Goal: Information Seeking & Learning: Learn about a topic

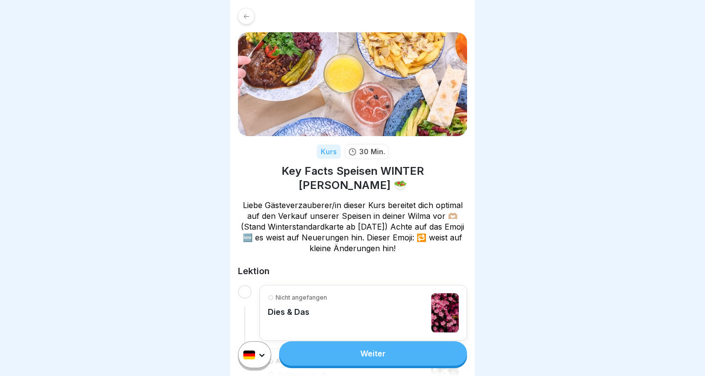
click at [383, 342] on div "Weiter" at bounding box center [352, 354] width 245 height 43
click at [394, 356] on link "Weiter" at bounding box center [373, 353] width 188 height 24
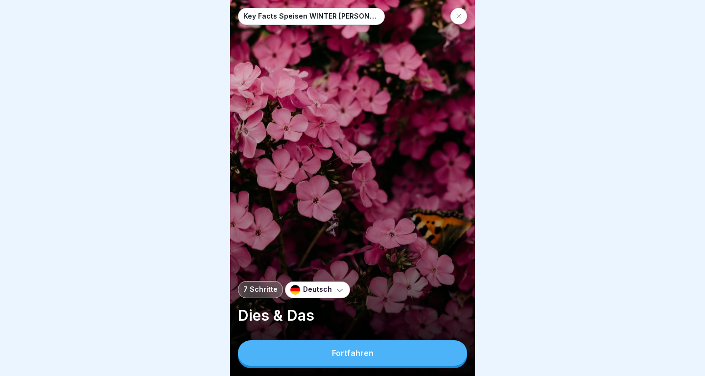
click at [401, 359] on button "Fortfahren" at bounding box center [352, 352] width 229 height 25
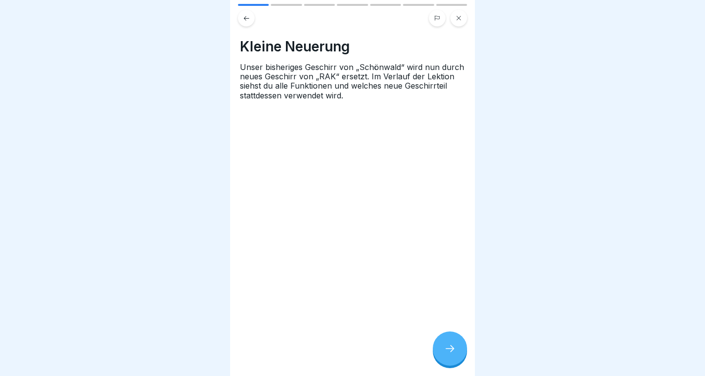
click at [450, 350] on icon at bounding box center [450, 349] width 12 height 12
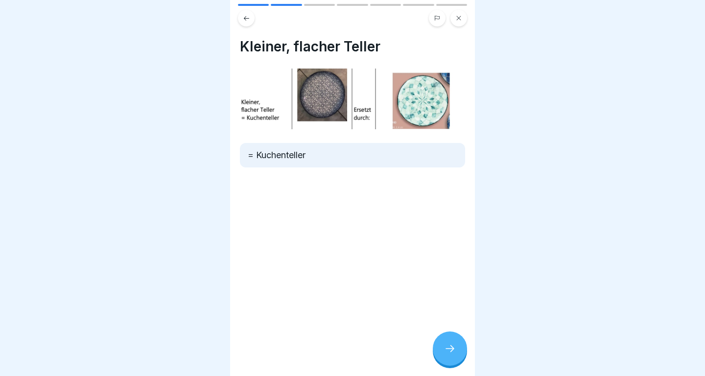
click at [452, 354] on div at bounding box center [450, 348] width 34 height 34
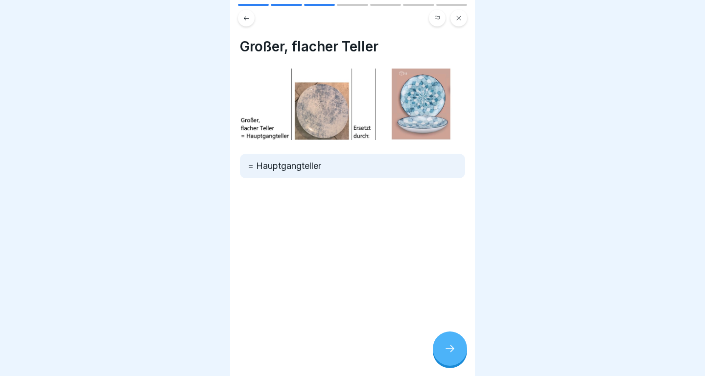
click at [452, 354] on div at bounding box center [450, 348] width 34 height 34
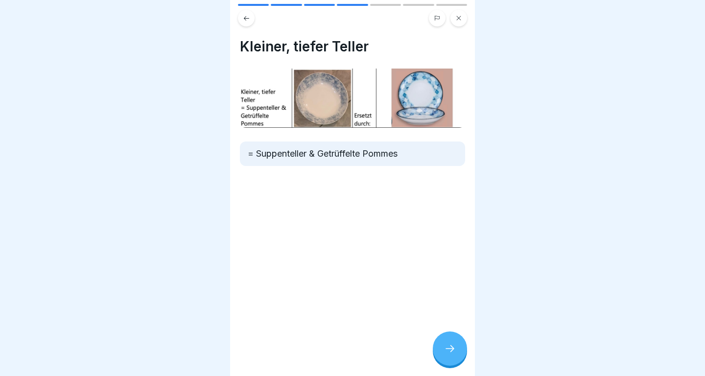
click at [452, 354] on div at bounding box center [450, 348] width 34 height 34
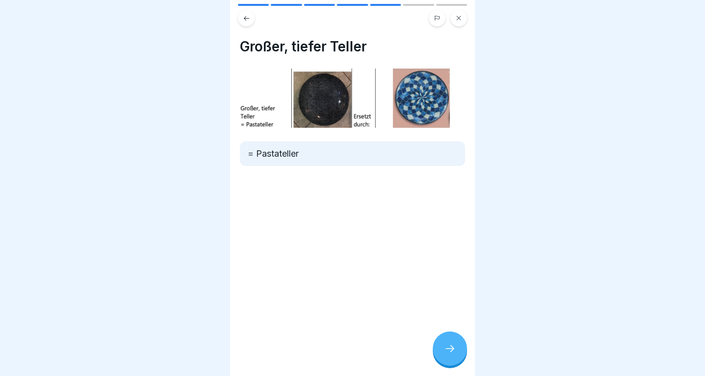
click at [452, 354] on div at bounding box center [450, 348] width 34 height 34
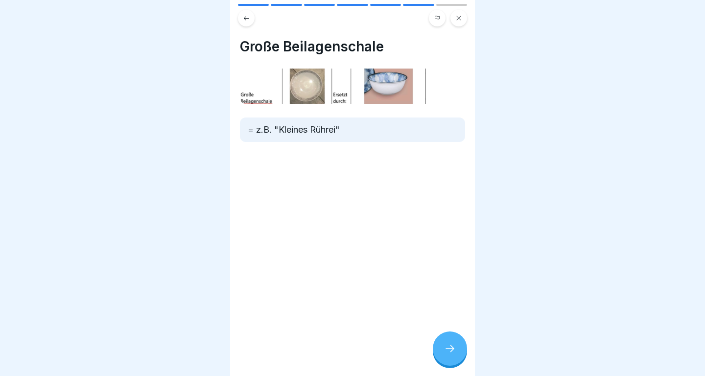
click at [452, 354] on div at bounding box center [450, 348] width 34 height 34
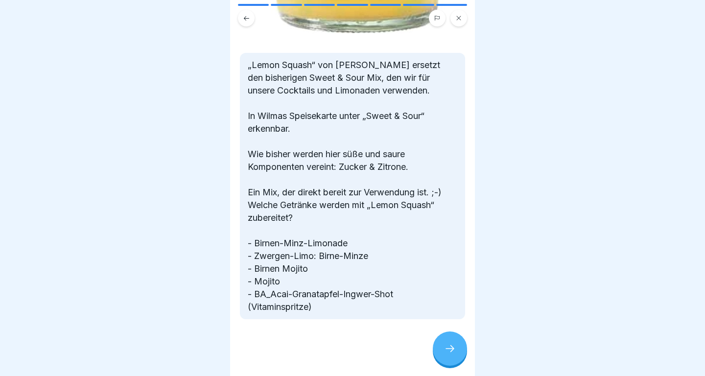
scroll to position [612, 0]
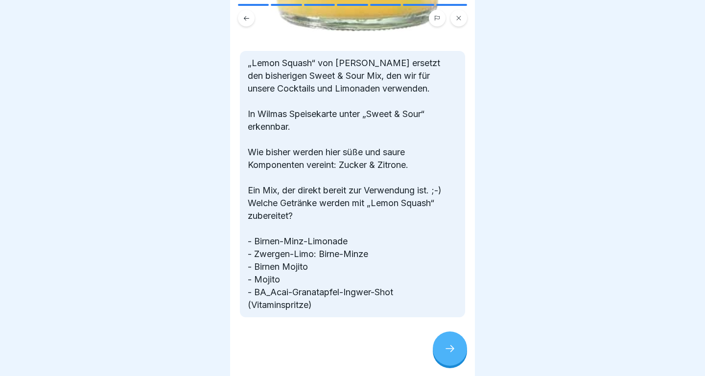
click at [444, 343] on div at bounding box center [450, 348] width 34 height 34
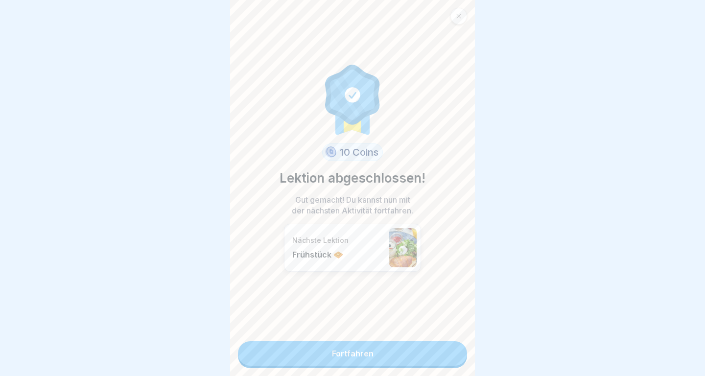
click at [447, 352] on link "Fortfahren" at bounding box center [352, 353] width 229 height 24
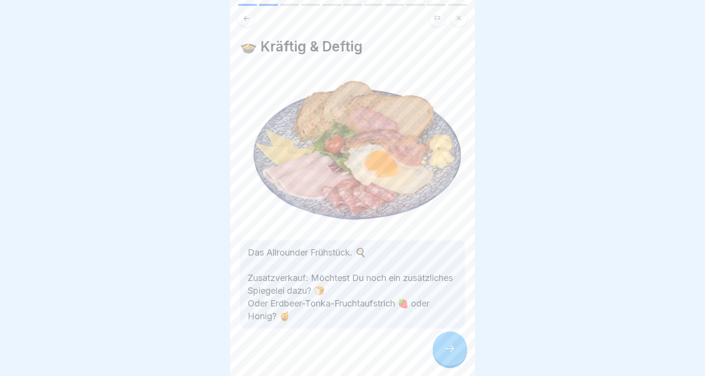
click at [447, 352] on icon at bounding box center [450, 349] width 12 height 12
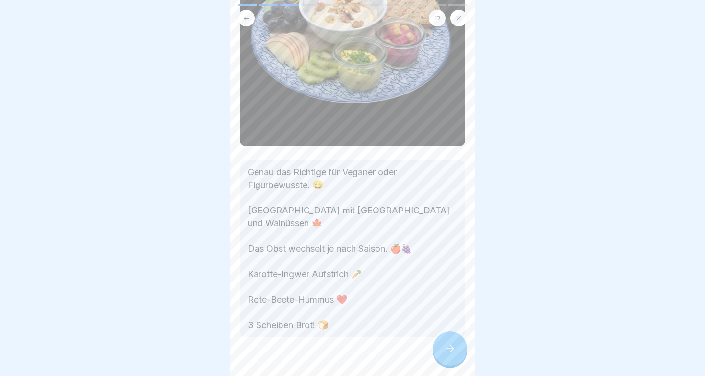
scroll to position [155, 0]
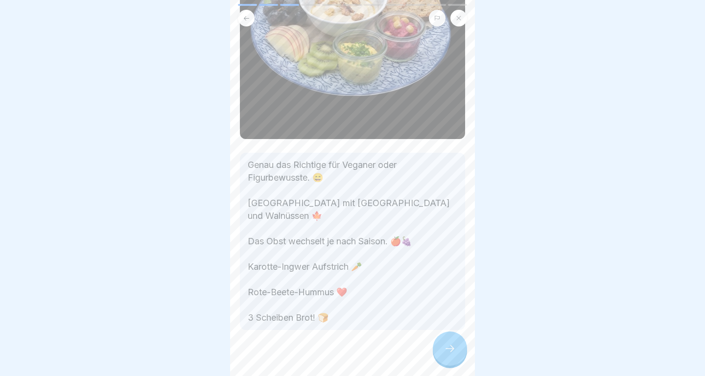
click at [455, 350] on icon at bounding box center [450, 349] width 12 height 12
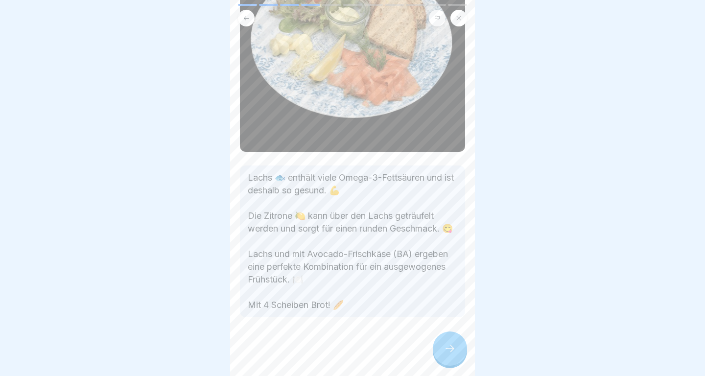
click at [441, 345] on div at bounding box center [450, 348] width 34 height 34
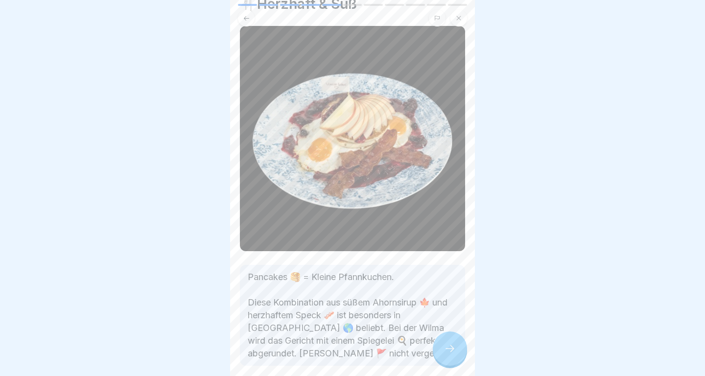
scroll to position [91, 0]
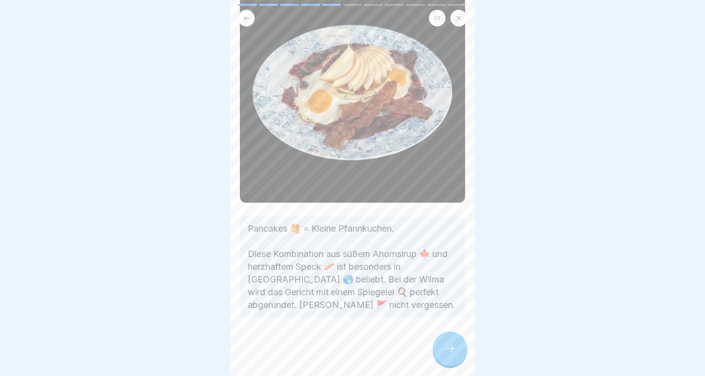
click at [441, 359] on div at bounding box center [450, 348] width 34 height 34
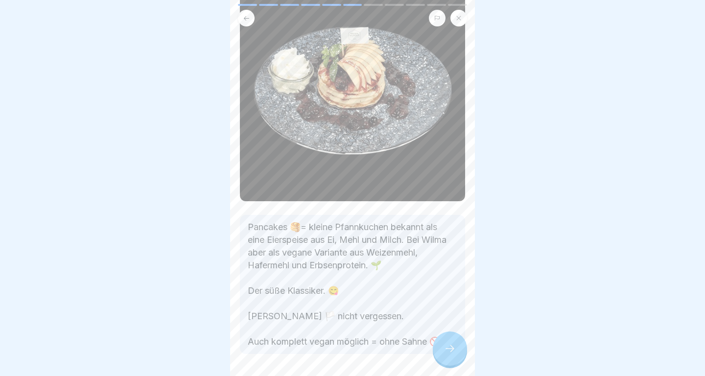
scroll to position [94, 0]
click at [444, 362] on div at bounding box center [450, 348] width 34 height 34
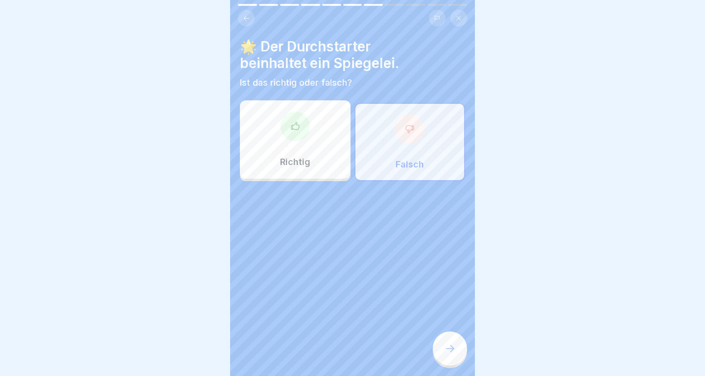
click at [444, 362] on div at bounding box center [450, 348] width 34 height 34
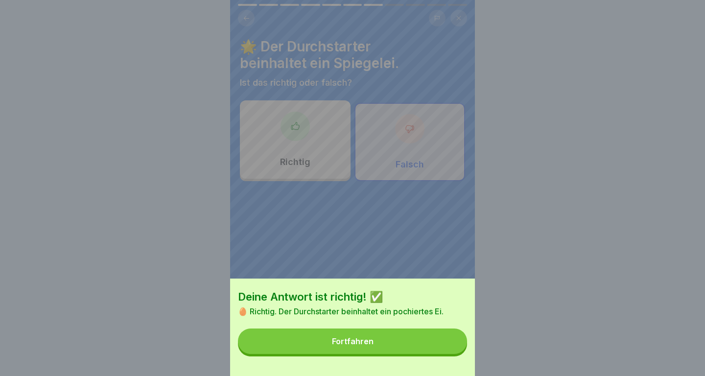
click at [444, 362] on div "Deine Antwort ist richtig! ✅ 🥚 Richtig. Der Durchstarter beinhaltet ein pochier…" at bounding box center [352, 327] width 245 height 97
click at [446, 344] on button "Fortfahren" at bounding box center [352, 341] width 229 height 25
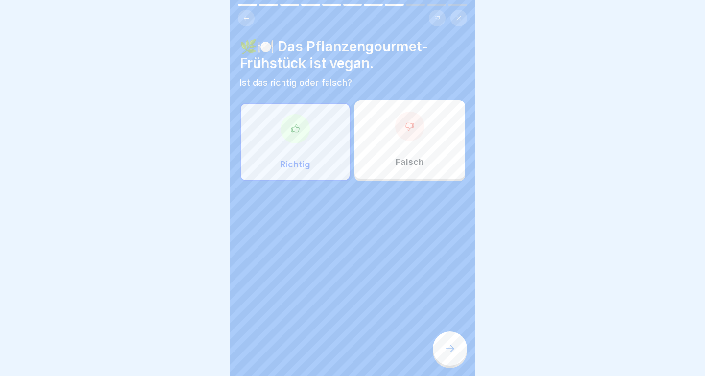
click at [455, 346] on icon at bounding box center [450, 349] width 12 height 12
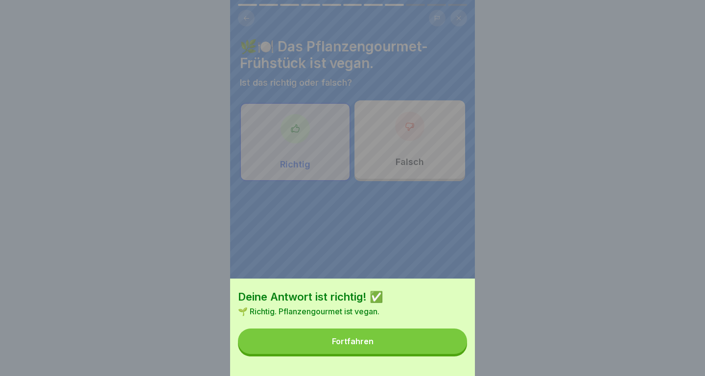
click at [455, 346] on button "Fortfahren" at bounding box center [352, 341] width 229 height 25
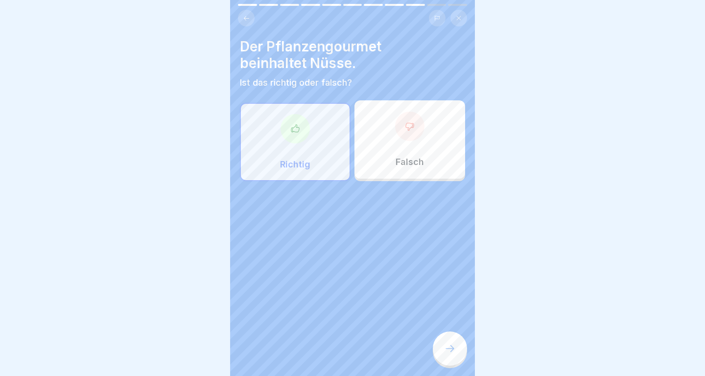
click at [455, 346] on icon at bounding box center [450, 349] width 12 height 12
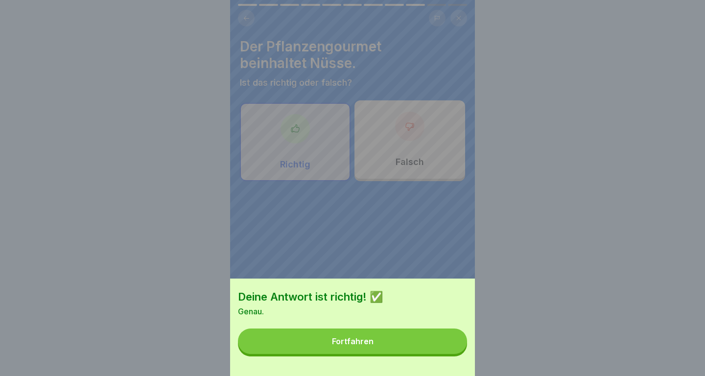
click at [450, 345] on button "Fortfahren" at bounding box center [352, 341] width 229 height 25
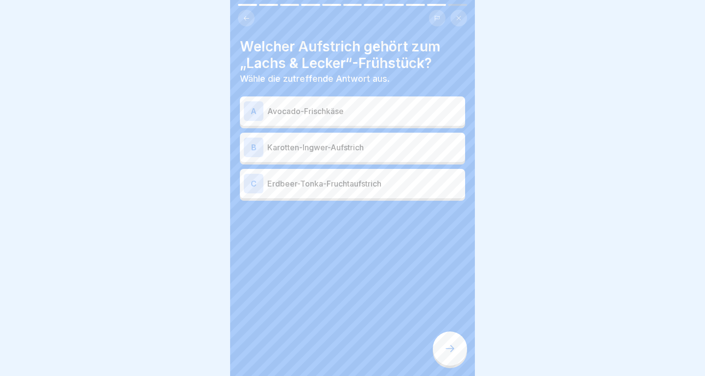
click at [410, 128] on div "A Avocado-Frischkäse B Karotten-Ingwer-Aufstrich C Erdbeer-Tonka-Fruchtaufstrich" at bounding box center [352, 150] width 225 height 102
click at [410, 118] on div "A Avocado-Frischkäse" at bounding box center [352, 111] width 217 height 20
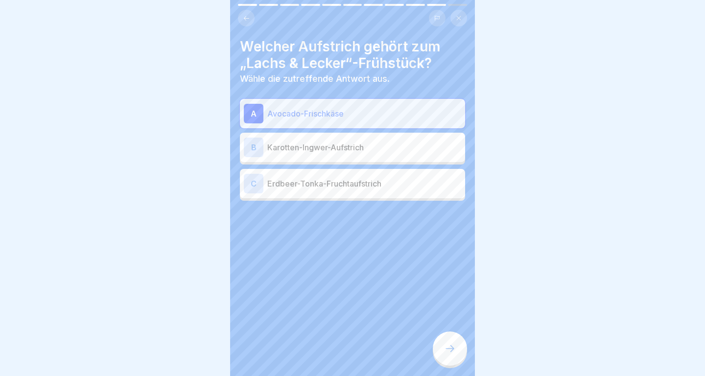
click at [446, 337] on div at bounding box center [450, 348] width 34 height 34
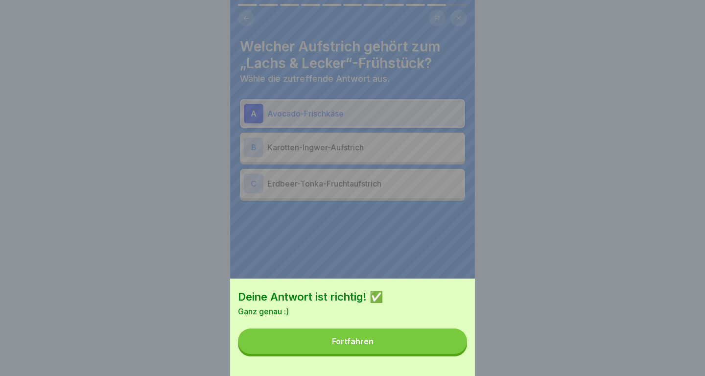
click at [439, 338] on button "Fortfahren" at bounding box center [352, 341] width 229 height 25
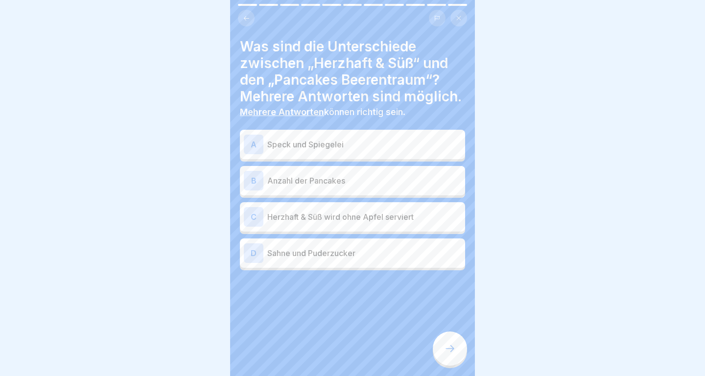
click at [424, 142] on p "Speck und Spiegelei" at bounding box center [364, 145] width 194 height 12
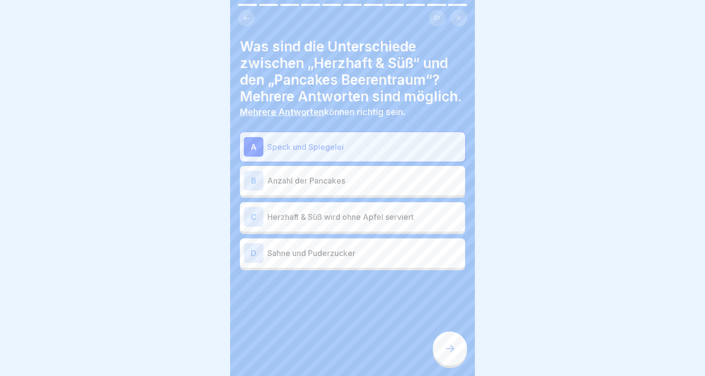
click at [408, 252] on p "Sahne und Puderzucker" at bounding box center [364, 253] width 194 height 12
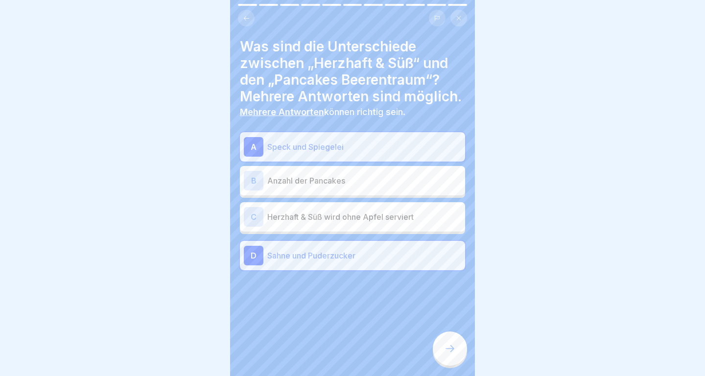
click at [448, 354] on div at bounding box center [450, 348] width 34 height 34
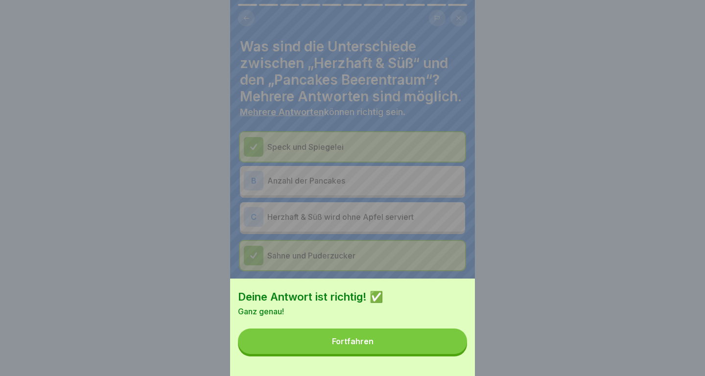
click at [448, 354] on div "Deine Antwort ist richtig! ✅ Ganz genau! Fortfahren" at bounding box center [352, 327] width 245 height 97
click at [446, 348] on button "Fortfahren" at bounding box center [352, 341] width 229 height 25
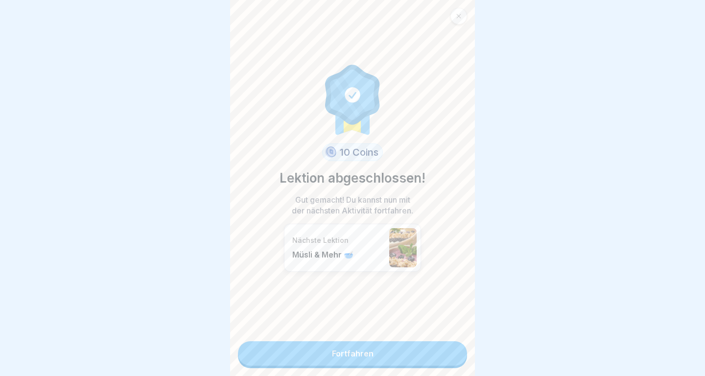
click at [446, 348] on link "Fortfahren" at bounding box center [352, 353] width 229 height 24
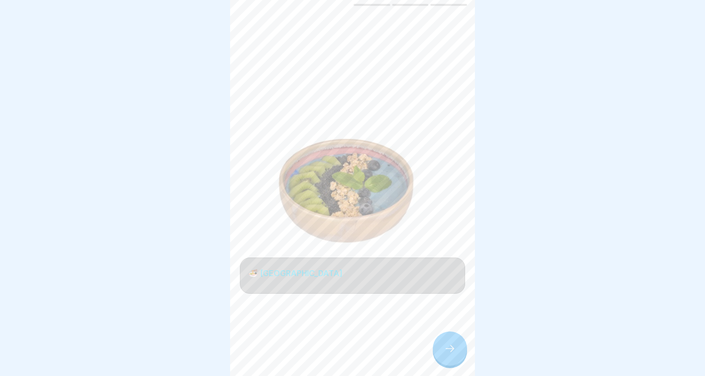
click at [454, 359] on div at bounding box center [450, 348] width 34 height 34
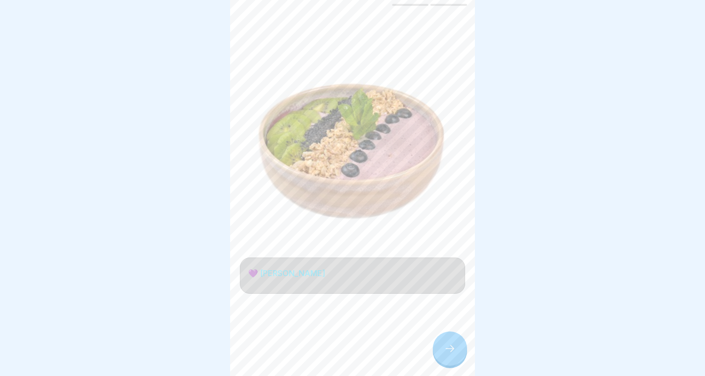
click at [454, 359] on div at bounding box center [450, 348] width 34 height 34
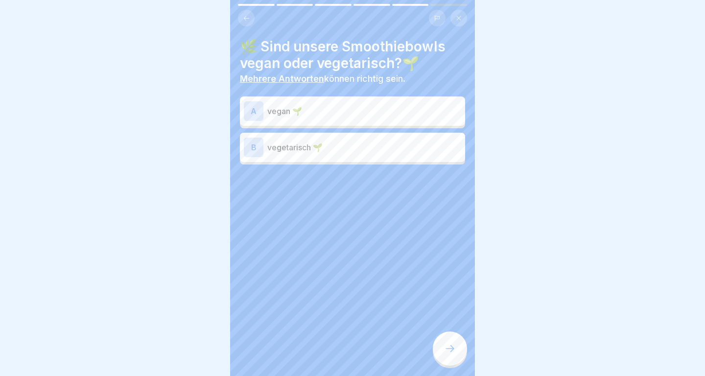
click at [400, 140] on div "B vegetarisch 🌱" at bounding box center [352, 148] width 217 height 20
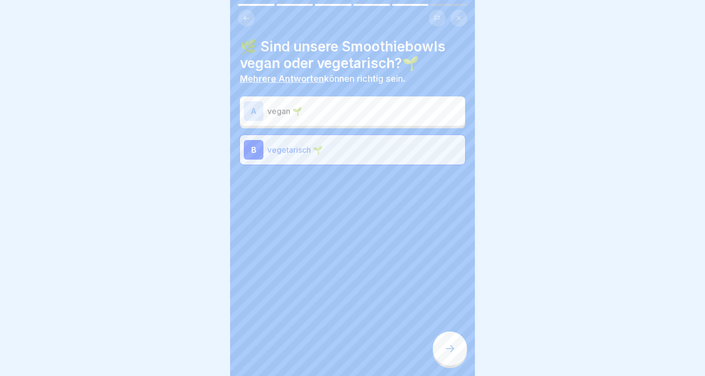
click at [450, 347] on icon at bounding box center [450, 349] width 12 height 12
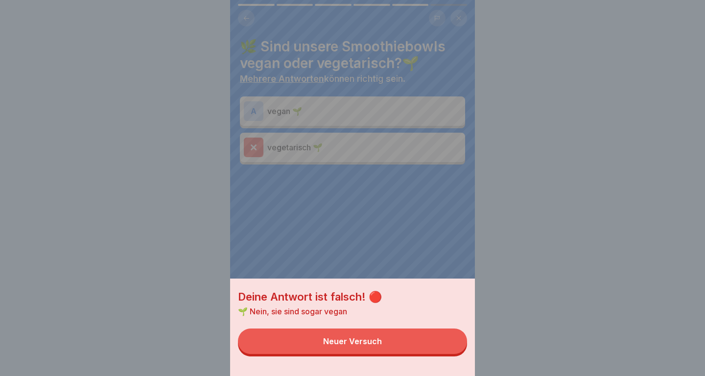
click at [442, 341] on button "Neuer Versuch" at bounding box center [352, 341] width 229 height 25
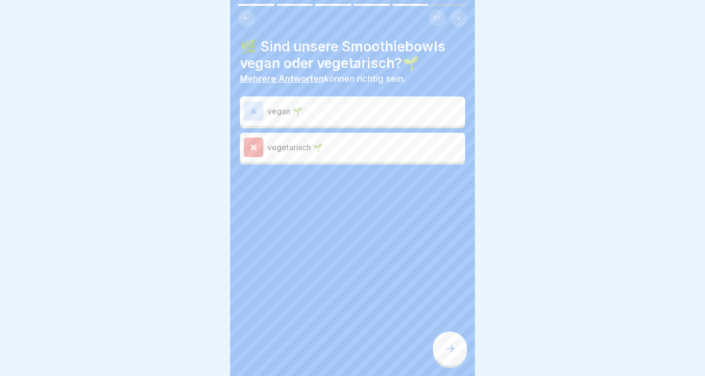
click at [380, 108] on p "vegan 🌱" at bounding box center [364, 111] width 194 height 12
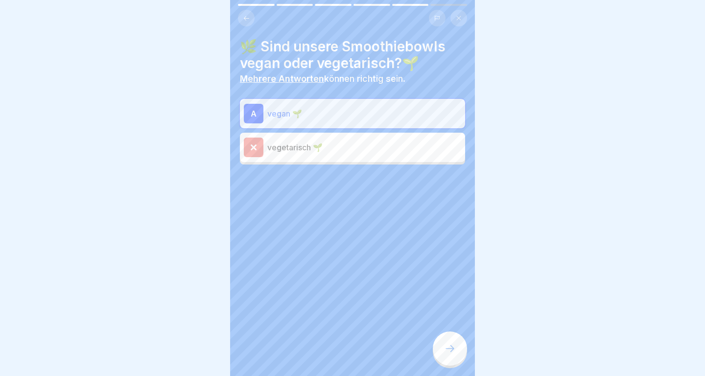
click at [445, 346] on icon at bounding box center [450, 349] width 12 height 12
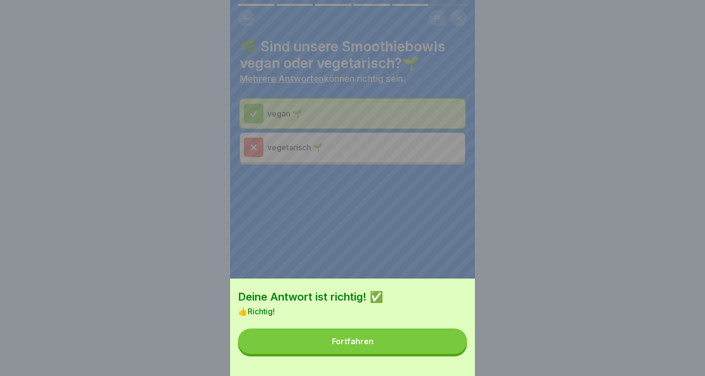
click at [445, 346] on button "Fortfahren" at bounding box center [352, 341] width 229 height 25
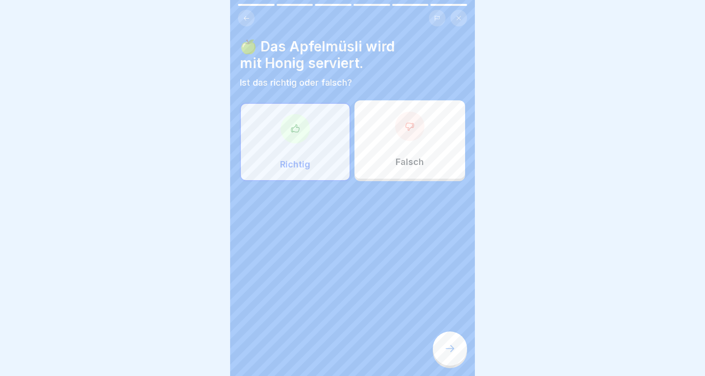
click at [445, 346] on icon at bounding box center [450, 349] width 12 height 12
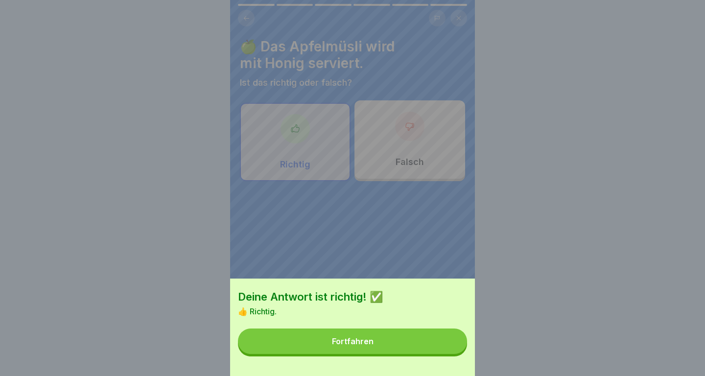
click at [445, 346] on button "Fortfahren" at bounding box center [352, 341] width 229 height 25
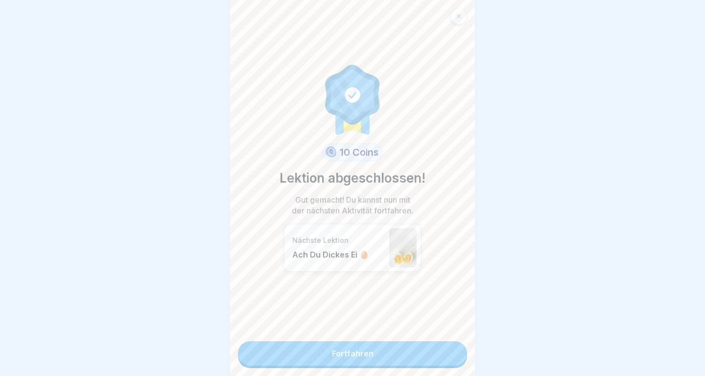
click at [451, 362] on link "Fortfahren" at bounding box center [352, 353] width 229 height 24
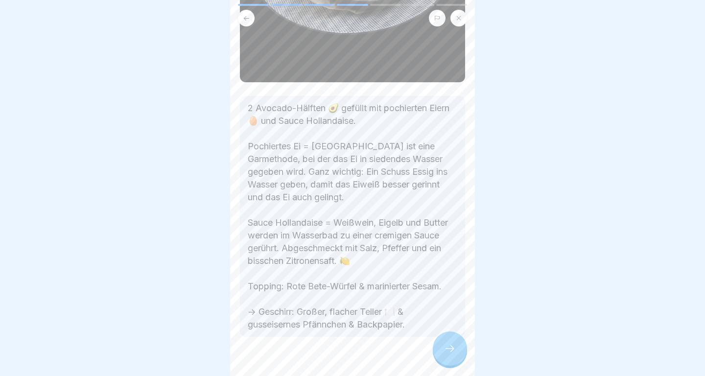
scroll to position [225, 0]
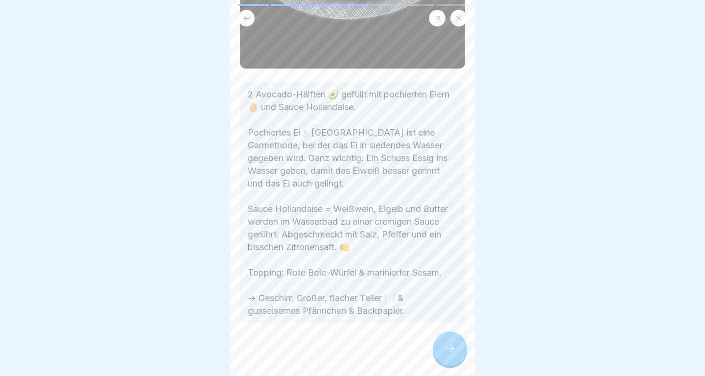
click at [445, 343] on div at bounding box center [450, 348] width 34 height 34
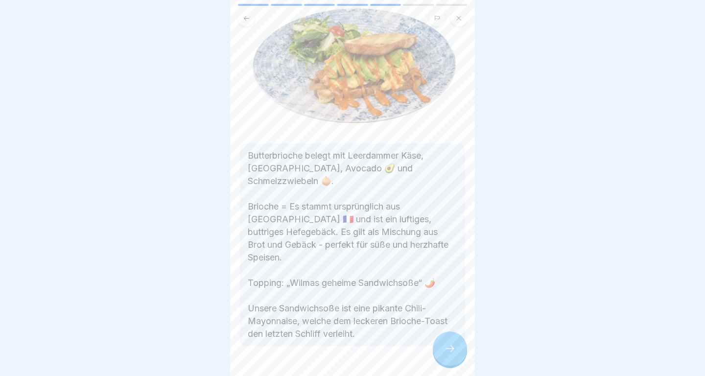
scroll to position [67, 0]
click at [453, 355] on div at bounding box center [450, 348] width 34 height 34
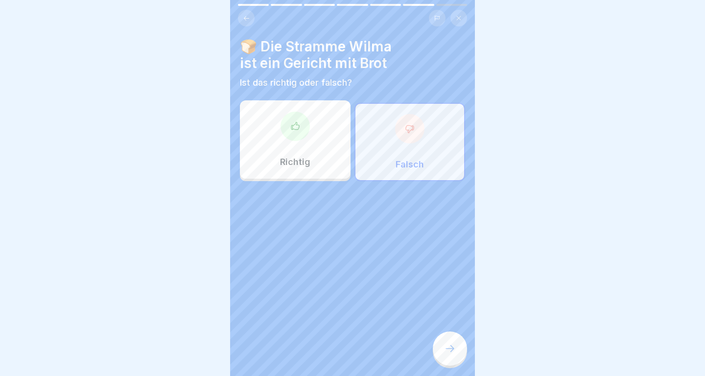
click at [453, 355] on div at bounding box center [450, 348] width 34 height 34
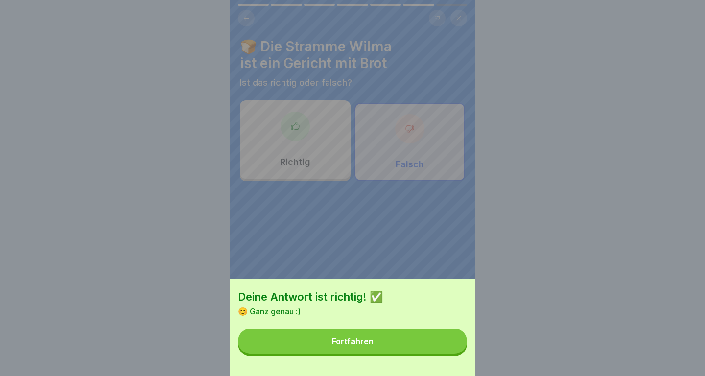
drag, startPoint x: 453, startPoint y: 355, endPoint x: 452, endPoint y: 347, distance: 8.8
click at [452, 347] on div "Deine Antwort ist richtig! ✅ 😊 Ganz genau :) Fortfahren" at bounding box center [352, 327] width 245 height 97
click at [452, 347] on button "Fortfahren" at bounding box center [352, 341] width 229 height 25
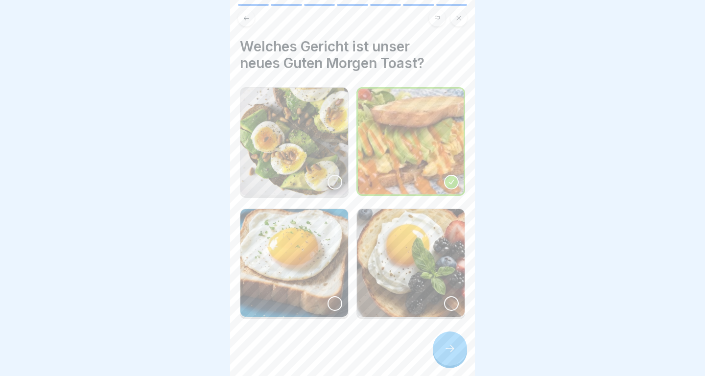
click at [452, 347] on icon at bounding box center [450, 349] width 12 height 12
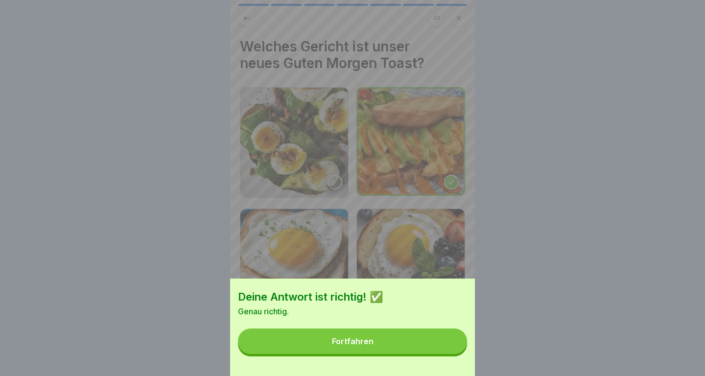
click at [452, 347] on button "Fortfahren" at bounding box center [352, 341] width 229 height 25
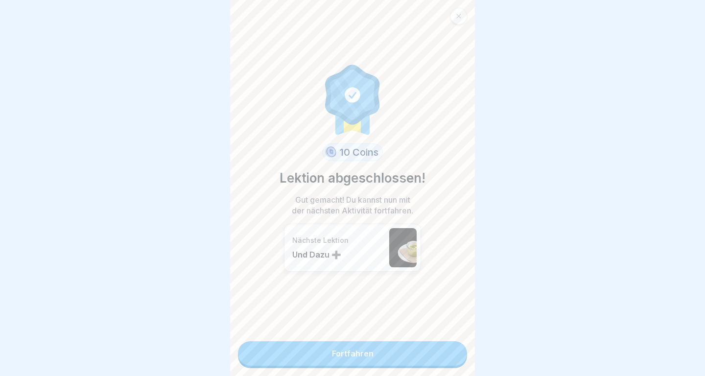
click at [452, 347] on link "Fortfahren" at bounding box center [352, 353] width 229 height 24
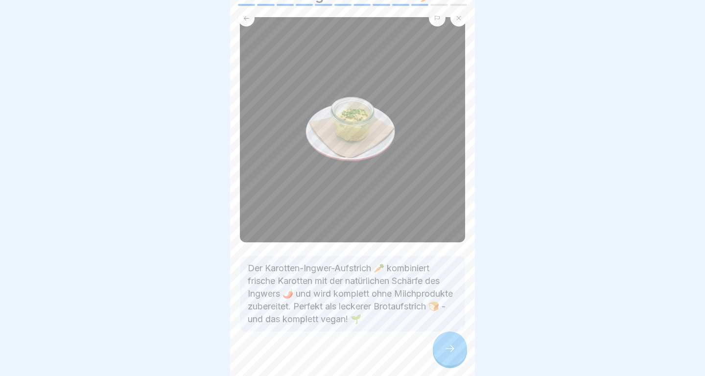
scroll to position [66, 0]
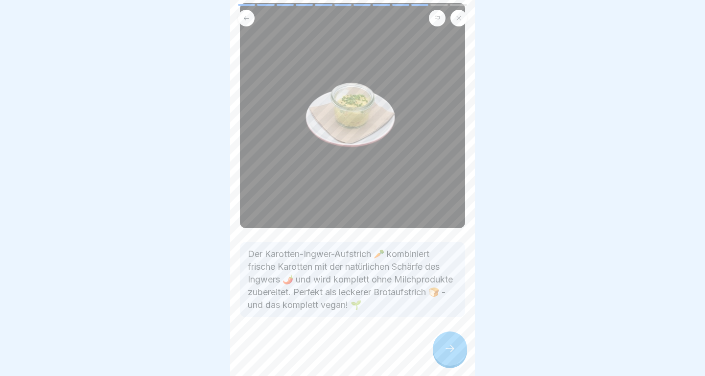
click at [454, 348] on icon at bounding box center [450, 349] width 12 height 12
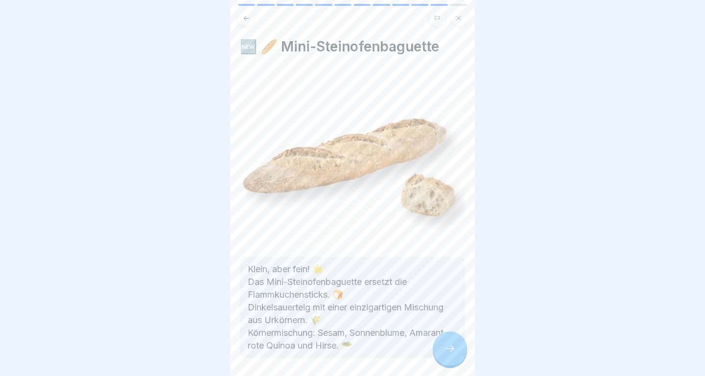
click at [454, 348] on icon at bounding box center [450, 349] width 12 height 12
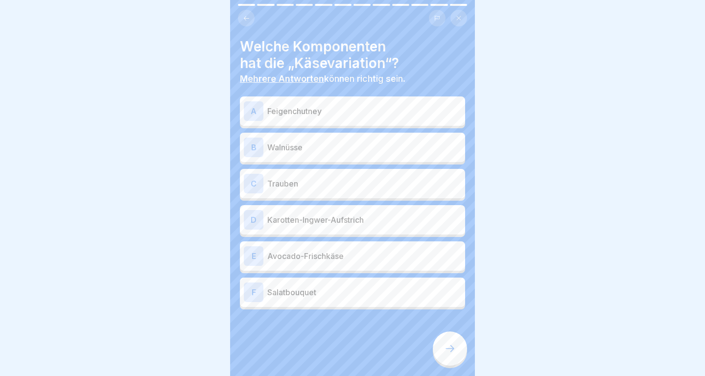
click at [399, 154] on div "B Walnüsse" at bounding box center [352, 148] width 217 height 20
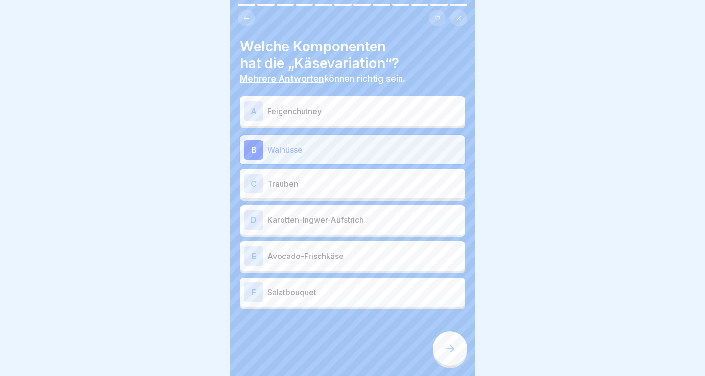
click at [402, 176] on div "C Trauben" at bounding box center [352, 184] width 217 height 20
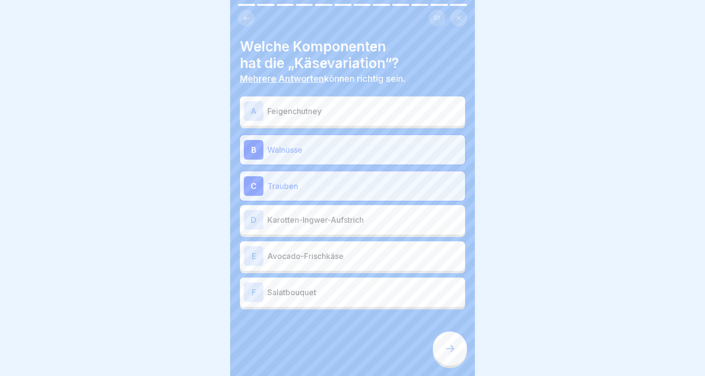
click at [405, 219] on p "Karotten-Ingwer-Aufstrich" at bounding box center [364, 220] width 194 height 12
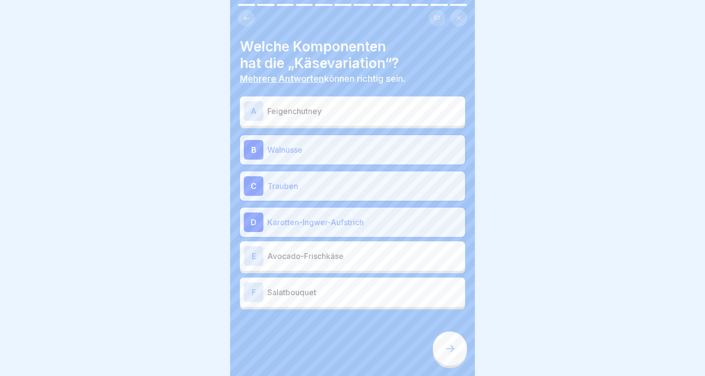
click at [445, 354] on div at bounding box center [450, 348] width 34 height 34
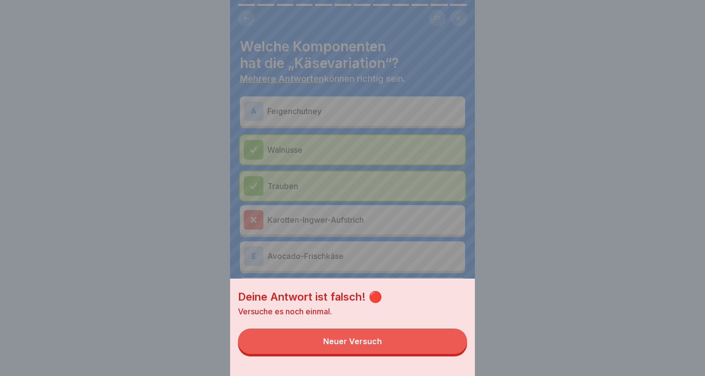
click at [441, 343] on button "Neuer Versuch" at bounding box center [352, 341] width 229 height 25
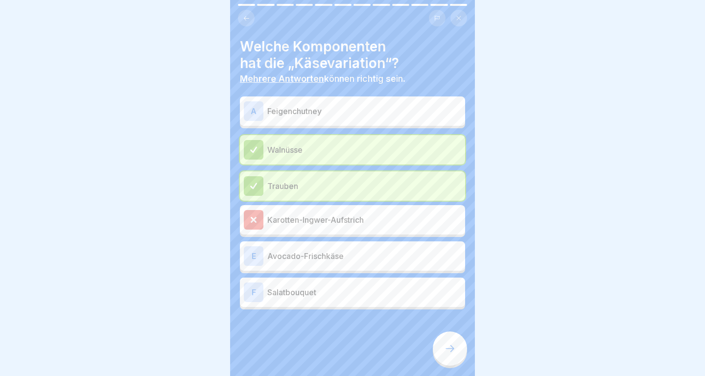
click at [417, 259] on p "Avocado-Frischkäse" at bounding box center [364, 256] width 194 height 12
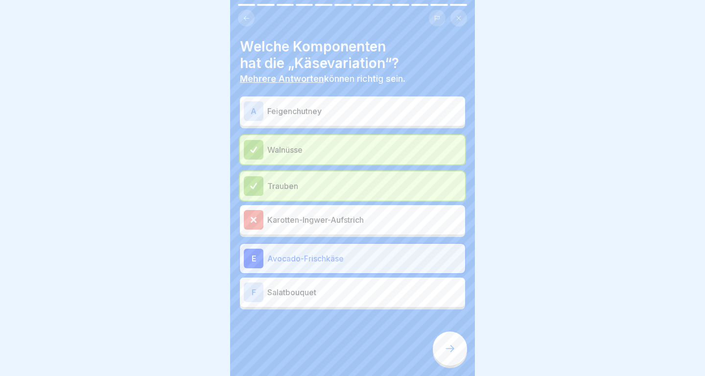
click at [450, 348] on icon at bounding box center [450, 349] width 12 height 12
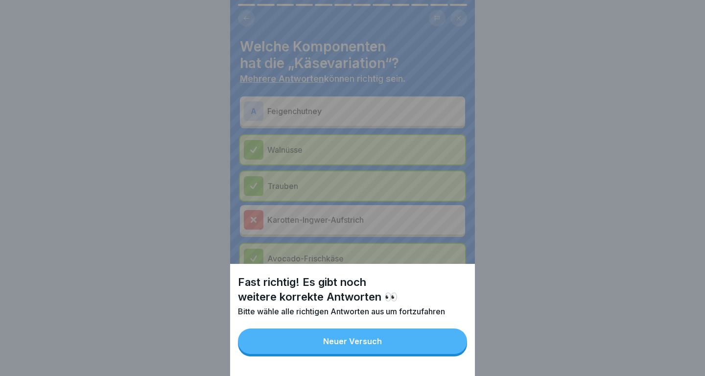
click at [450, 348] on button "Neuer Versuch" at bounding box center [352, 341] width 229 height 25
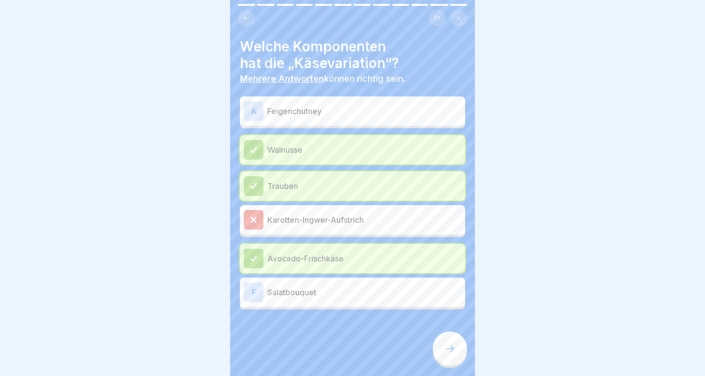
click at [401, 294] on p "Salatbouquet" at bounding box center [364, 292] width 194 height 12
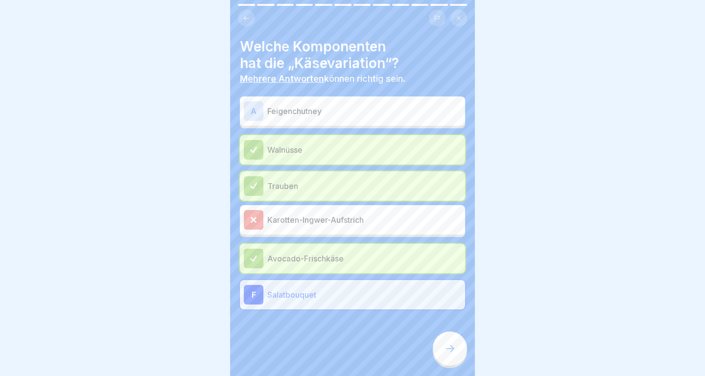
click at [443, 358] on div at bounding box center [450, 348] width 34 height 34
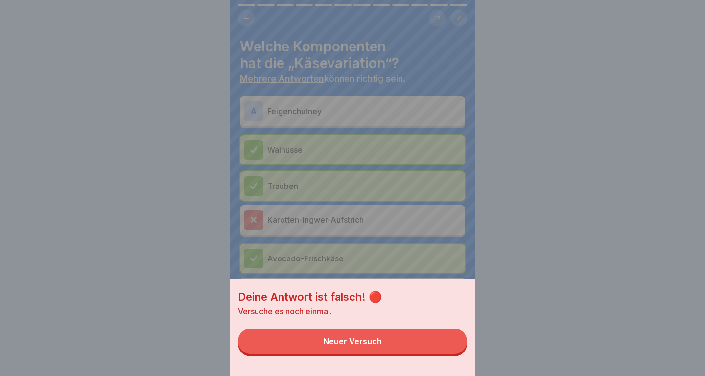
click at [412, 342] on button "Neuer Versuch" at bounding box center [352, 341] width 229 height 25
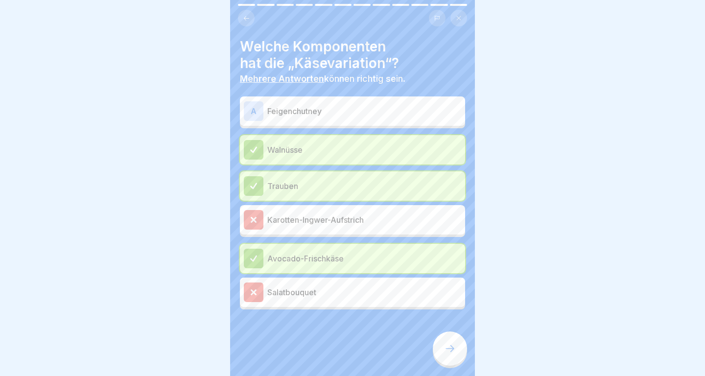
click at [393, 114] on p "Feigenchutney" at bounding box center [364, 111] width 194 height 12
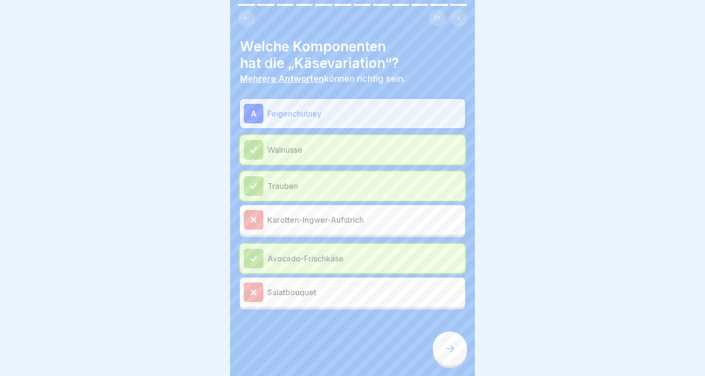
click at [448, 351] on icon at bounding box center [450, 349] width 12 height 12
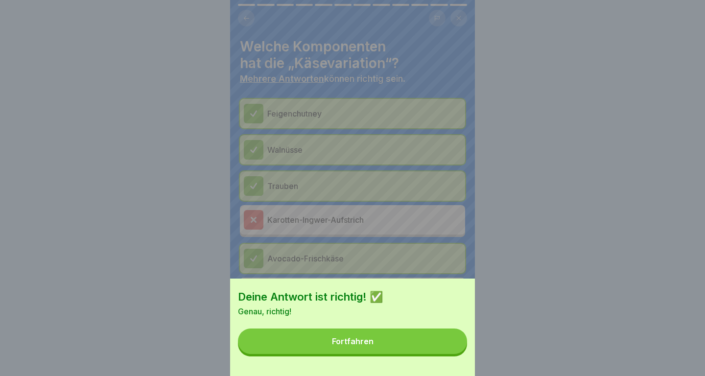
click at [448, 351] on button "Fortfahren" at bounding box center [352, 341] width 229 height 25
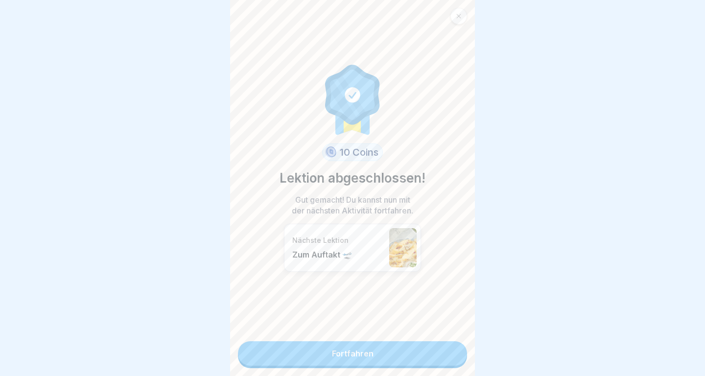
click at [448, 351] on link "Fortfahren" at bounding box center [352, 353] width 229 height 24
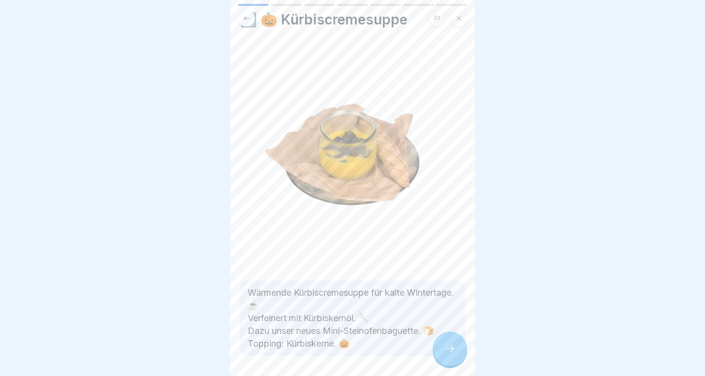
scroll to position [66, 0]
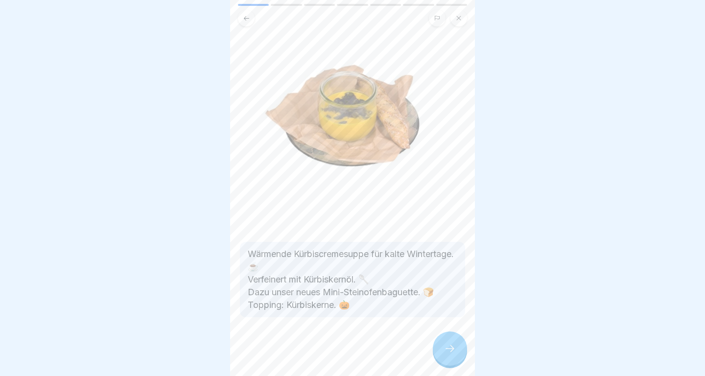
click at [447, 356] on div at bounding box center [450, 348] width 34 height 34
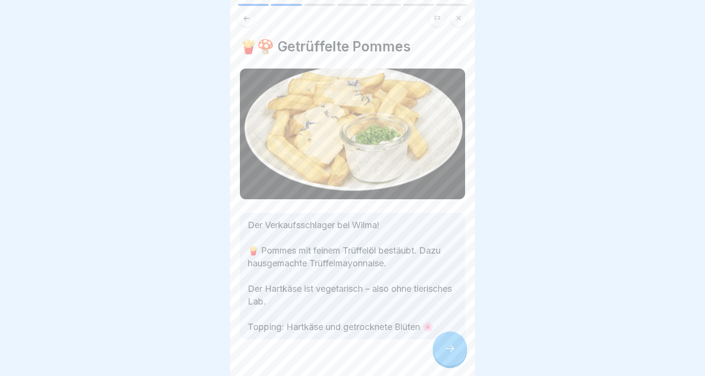
click at [447, 356] on div at bounding box center [450, 348] width 34 height 34
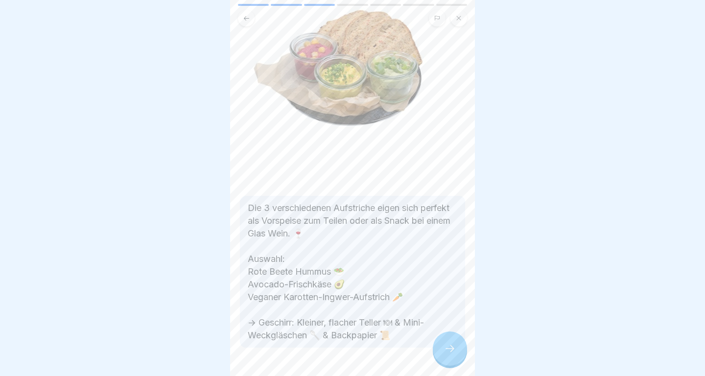
scroll to position [112, 0]
click at [442, 347] on div at bounding box center [450, 348] width 34 height 34
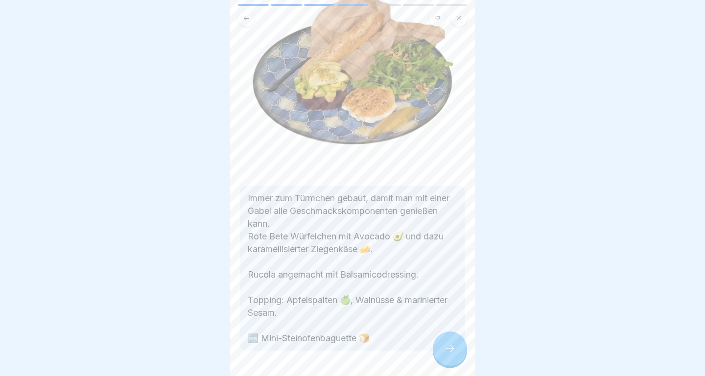
scroll to position [122, 0]
click at [444, 342] on div at bounding box center [450, 348] width 34 height 34
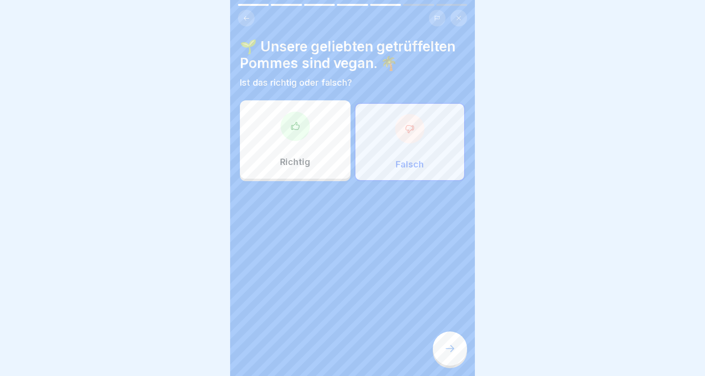
click at [444, 342] on div at bounding box center [450, 348] width 34 height 34
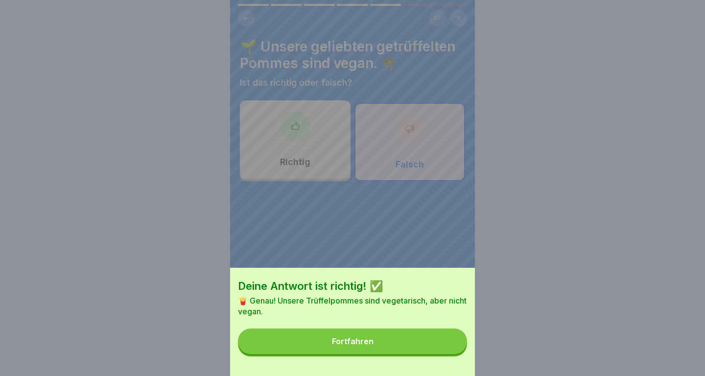
click at [444, 342] on button "Fortfahren" at bounding box center [352, 341] width 229 height 25
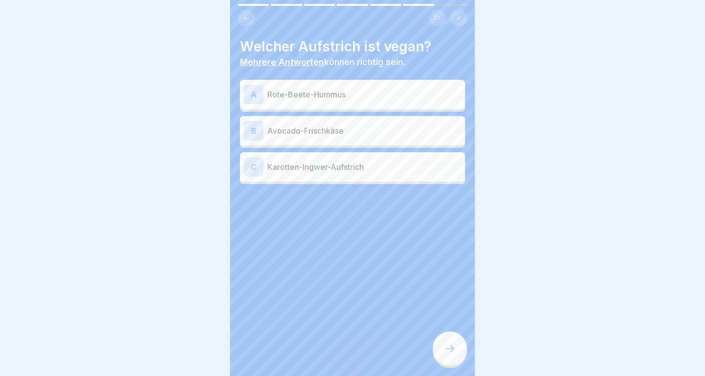
click at [398, 184] on div "A Rote-Beete-Hummus B Avocado-Frischkäse C Karotten-Ingwer-Aufstrich" at bounding box center [352, 133] width 225 height 102
click at [397, 173] on div "C Karotten-Ingwer-Aufstrich" at bounding box center [352, 167] width 217 height 20
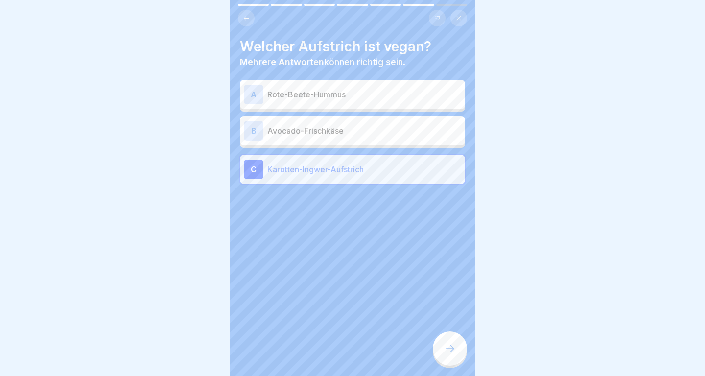
click at [387, 99] on p "Rote-Beete-Hummus" at bounding box center [364, 95] width 194 height 12
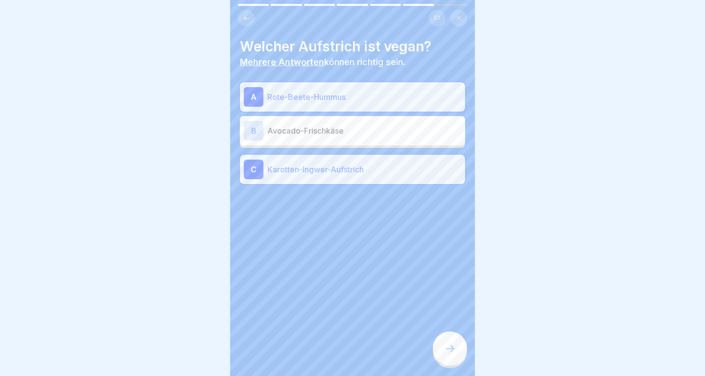
click at [455, 344] on div at bounding box center [450, 348] width 34 height 34
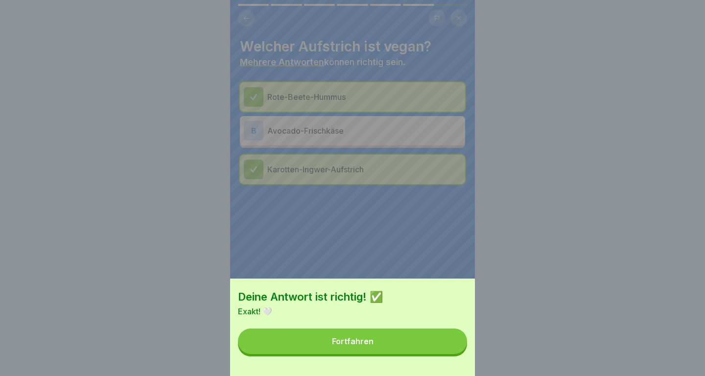
click at [455, 344] on button "Fortfahren" at bounding box center [352, 341] width 229 height 25
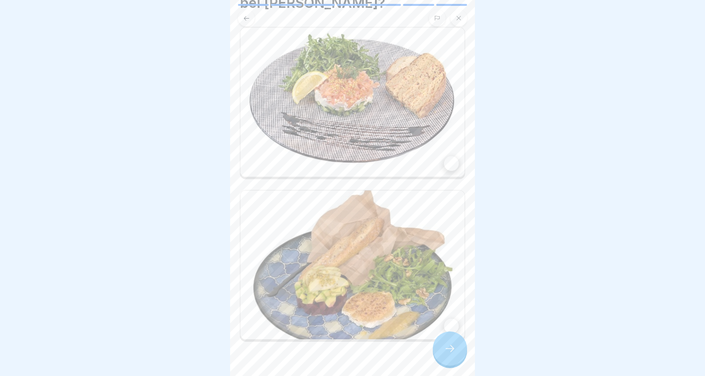
scroll to position [99, 0]
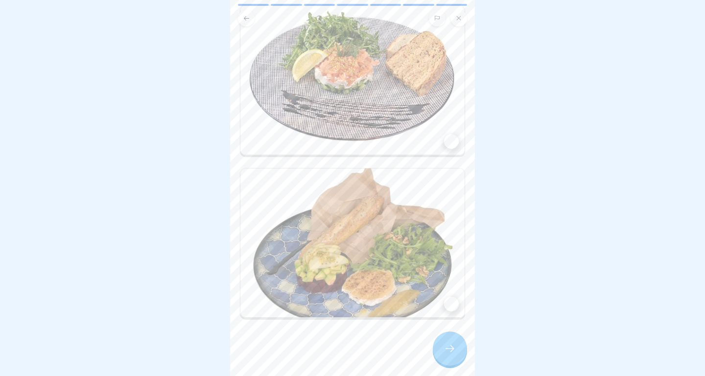
click at [411, 257] on img at bounding box center [352, 242] width 224 height 149
click at [452, 348] on icon at bounding box center [450, 349] width 12 height 12
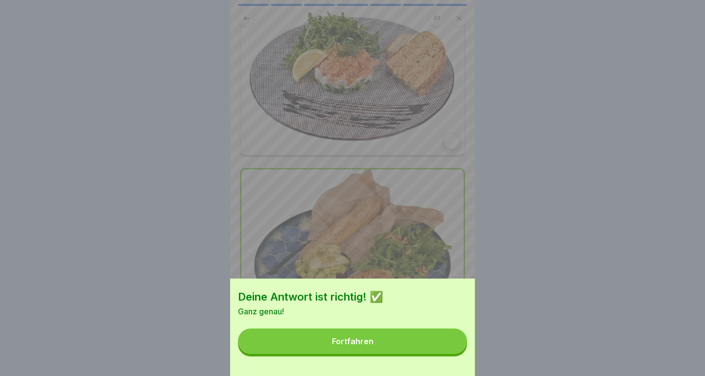
click at [452, 348] on button "Fortfahren" at bounding box center [352, 341] width 229 height 25
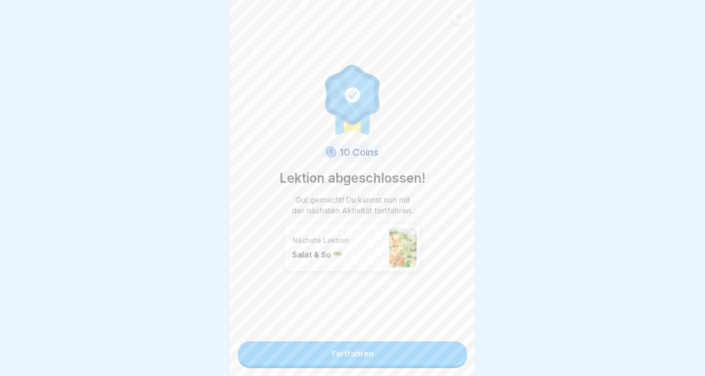
click at [453, 359] on link "Fortfahren" at bounding box center [352, 353] width 229 height 24
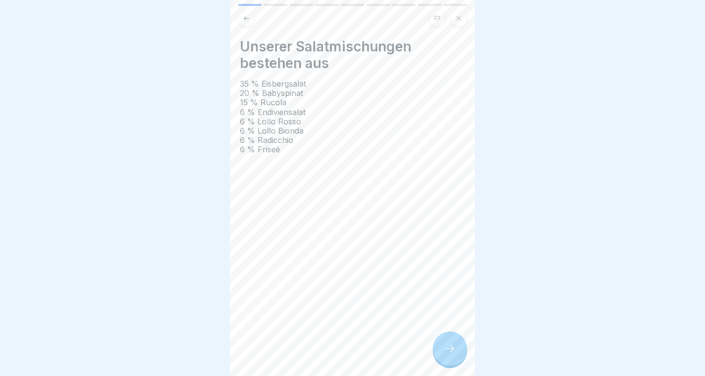
click at [451, 350] on icon at bounding box center [450, 349] width 12 height 12
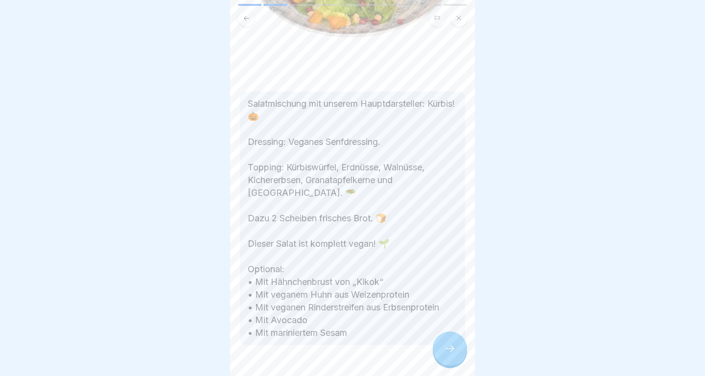
scroll to position [231, 0]
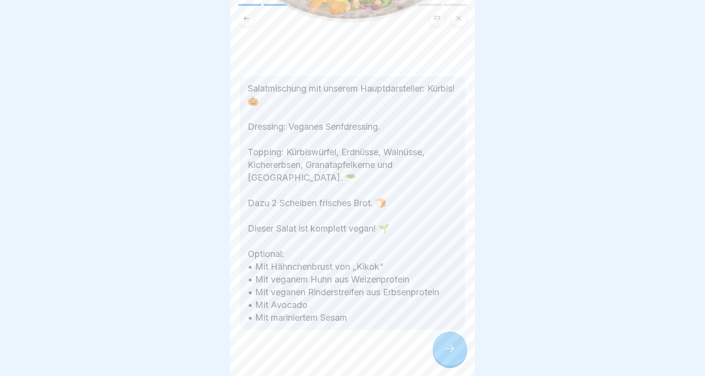
click at [443, 342] on div at bounding box center [450, 348] width 34 height 34
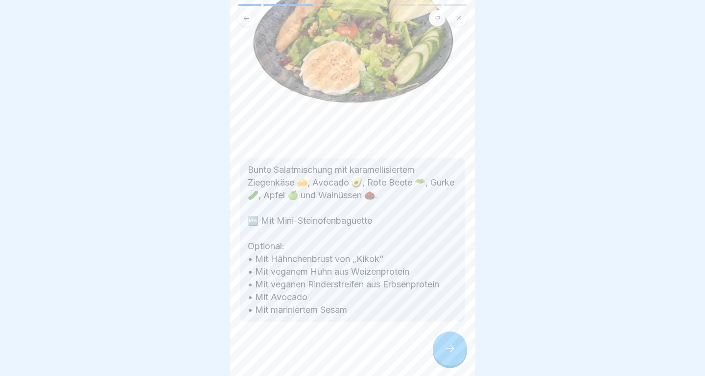
scroll to position [171, 0]
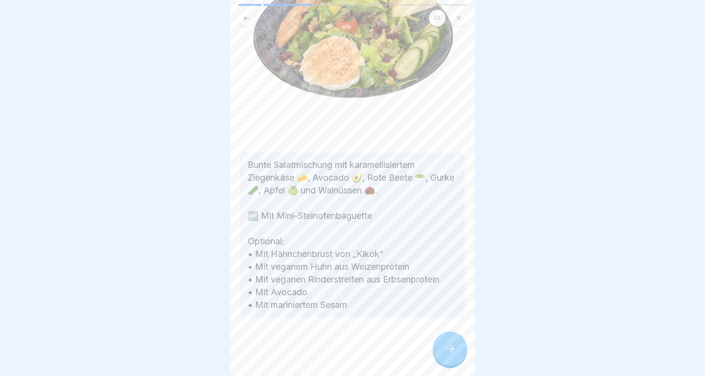
click at [452, 354] on icon at bounding box center [450, 349] width 12 height 12
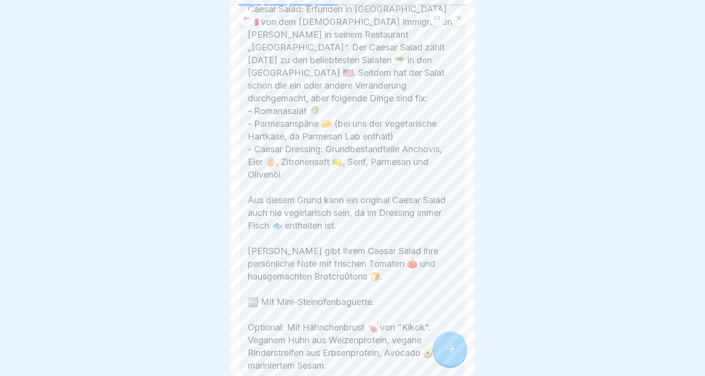
scroll to position [311, 0]
click at [447, 344] on div at bounding box center [450, 348] width 34 height 34
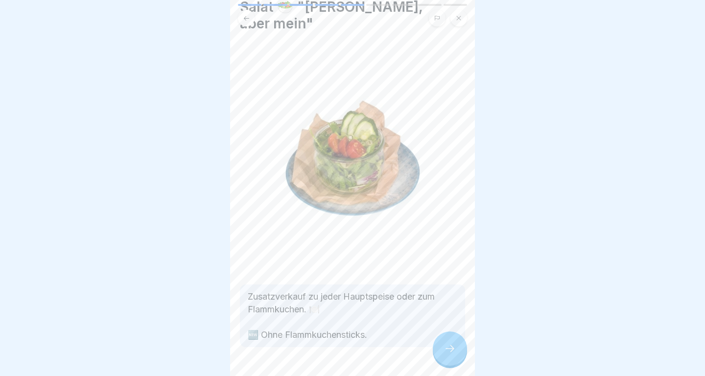
scroll to position [42, 0]
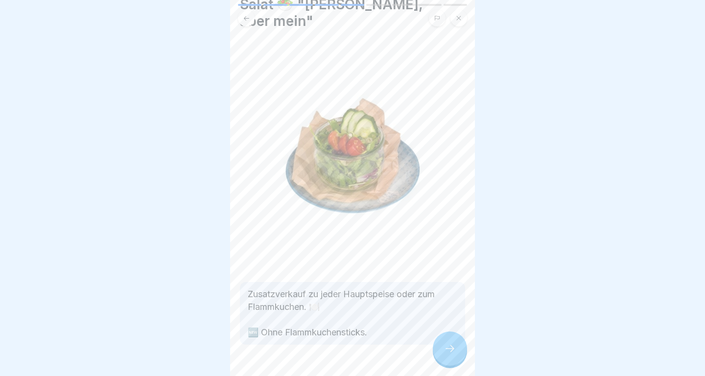
click at [458, 349] on div at bounding box center [450, 348] width 34 height 34
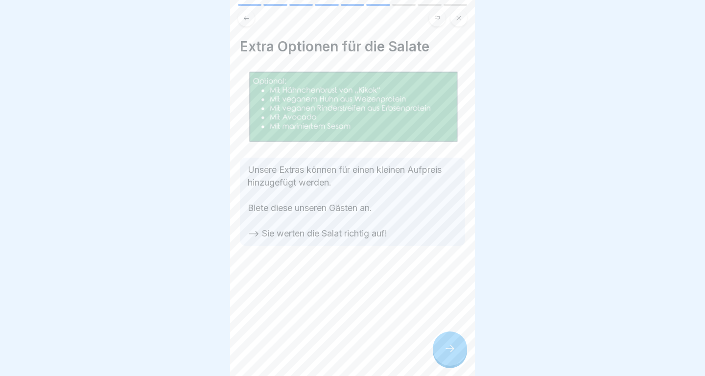
click at [458, 349] on div at bounding box center [450, 348] width 34 height 34
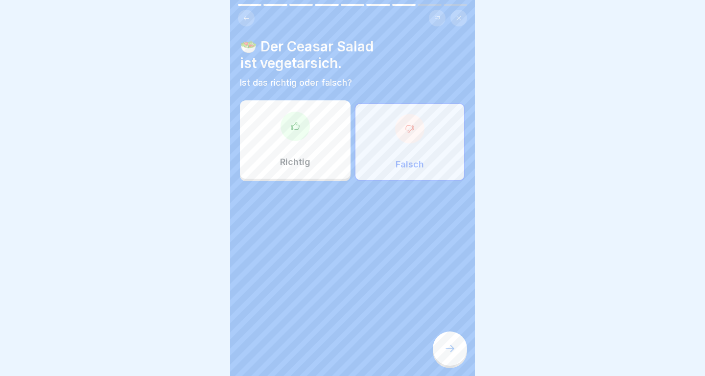
click at [458, 349] on div at bounding box center [450, 348] width 34 height 34
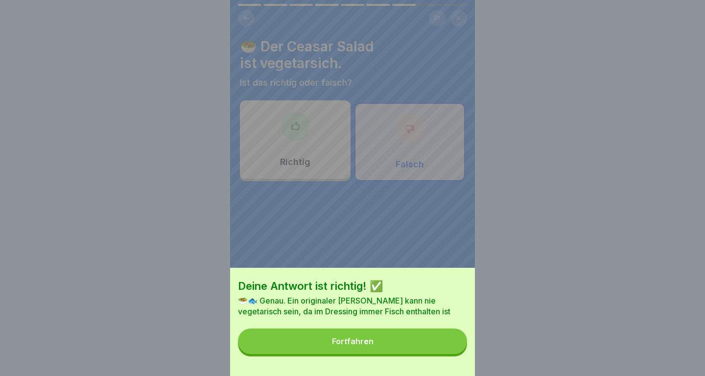
click at [458, 349] on button "Fortfahren" at bounding box center [352, 341] width 229 height 25
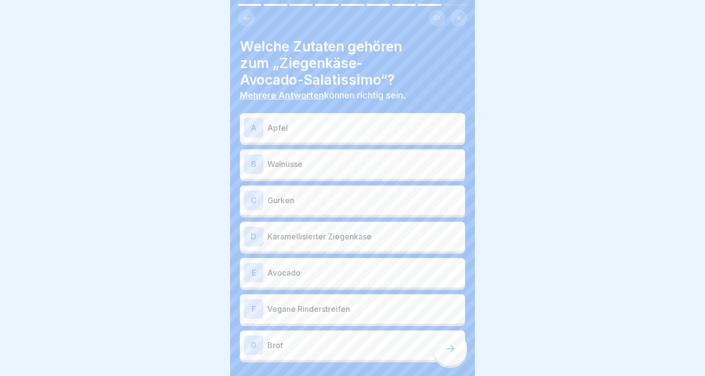
click at [418, 126] on p "Apfel" at bounding box center [364, 128] width 194 height 12
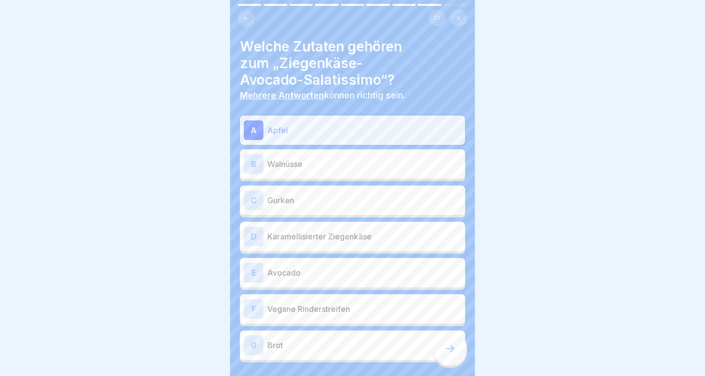
click at [418, 168] on p "Walnüsse" at bounding box center [364, 164] width 194 height 12
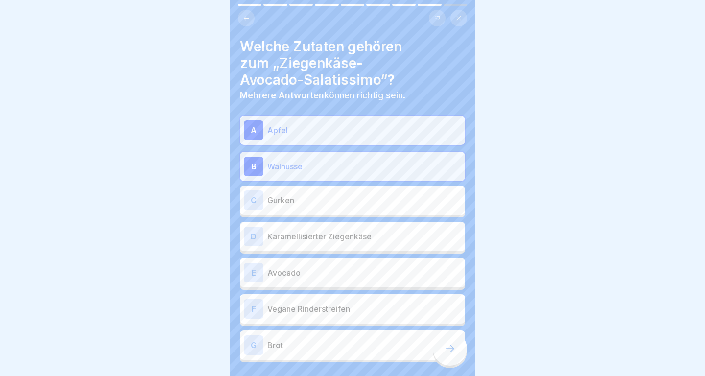
click at [418, 195] on p "Gurken" at bounding box center [364, 200] width 194 height 12
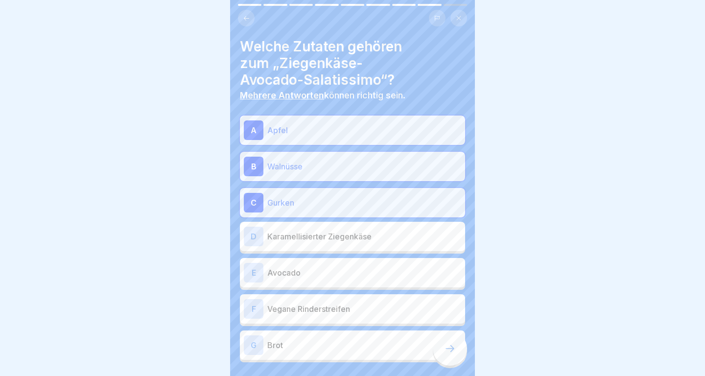
click at [418, 244] on div "D Karamellisierter Ziegenkäse" at bounding box center [352, 237] width 217 height 20
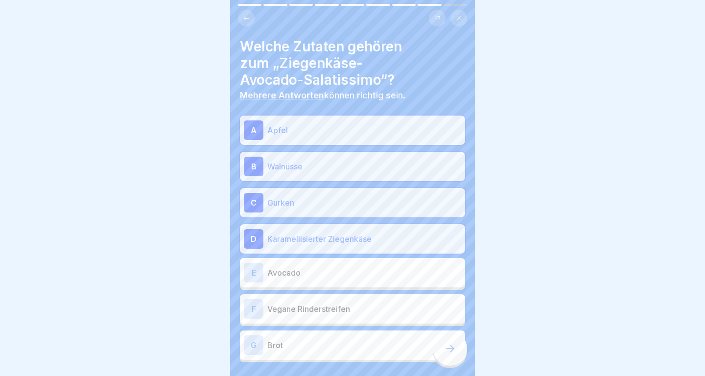
click at [420, 277] on p "Avocado" at bounding box center [364, 273] width 194 height 12
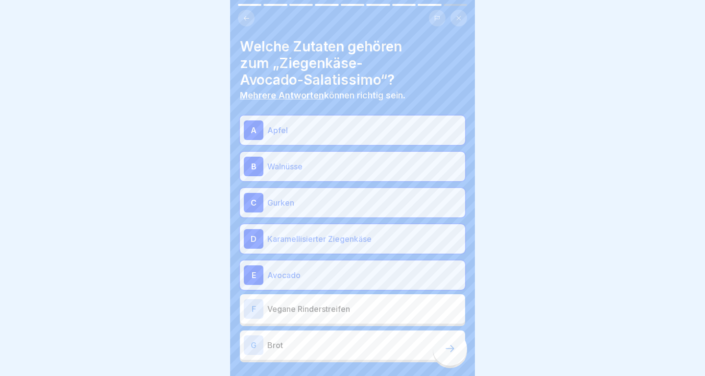
scroll to position [45, 0]
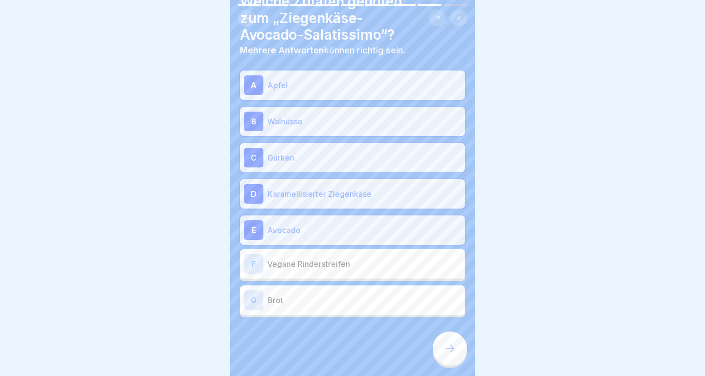
click at [451, 356] on div at bounding box center [450, 348] width 34 height 34
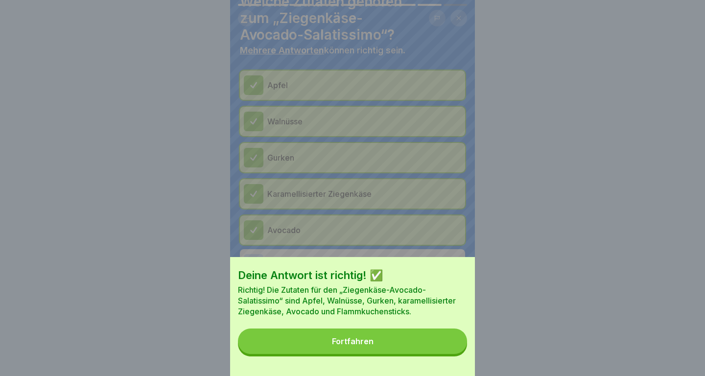
click at [451, 356] on div "Deine Antwort ist richtig! ✅ Richtig! Die Zutaten für den „Ziegenkäse-Avocado-S…" at bounding box center [352, 316] width 245 height 119
click at [450, 345] on button "Fortfahren" at bounding box center [352, 341] width 229 height 25
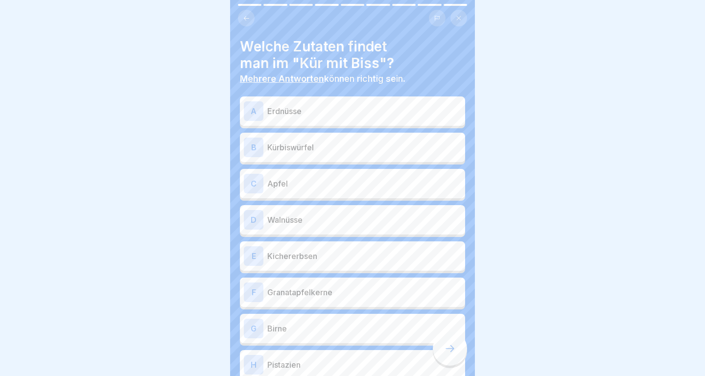
click at [390, 151] on p "Kürbiswürfel" at bounding box center [364, 147] width 194 height 12
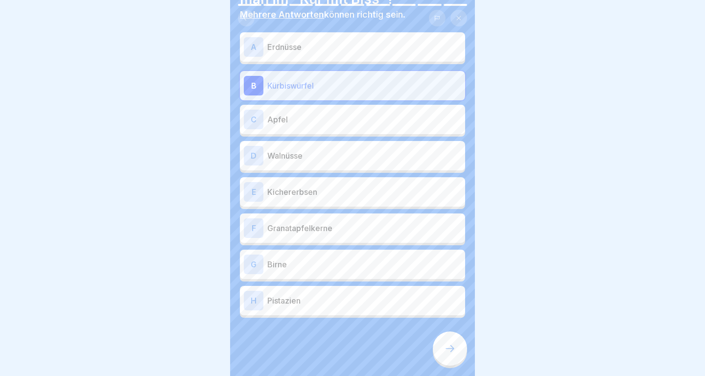
scroll to position [65, 0]
click at [390, 151] on p "Walnüsse" at bounding box center [364, 155] width 194 height 12
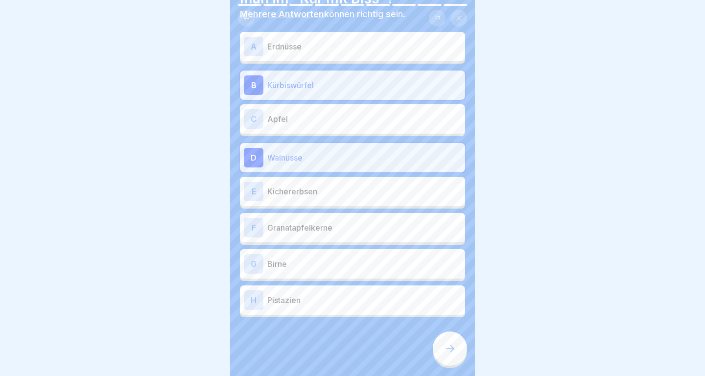
click at [398, 270] on div "G Birne" at bounding box center [352, 264] width 217 height 20
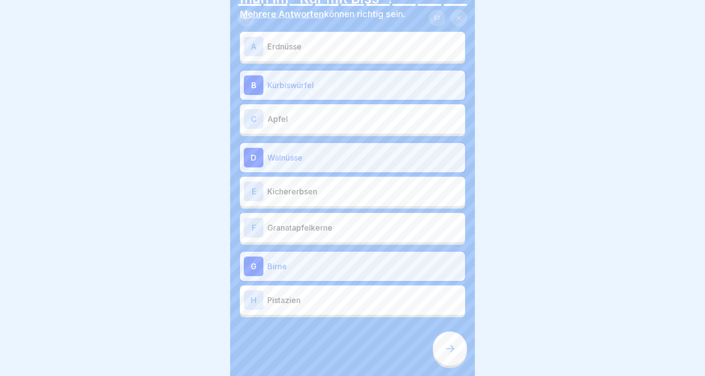
click at [445, 356] on div at bounding box center [450, 348] width 34 height 34
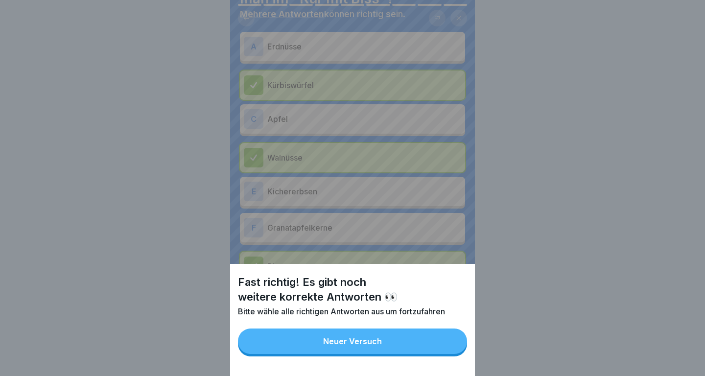
click at [439, 343] on button "Neuer Versuch" at bounding box center [352, 341] width 229 height 25
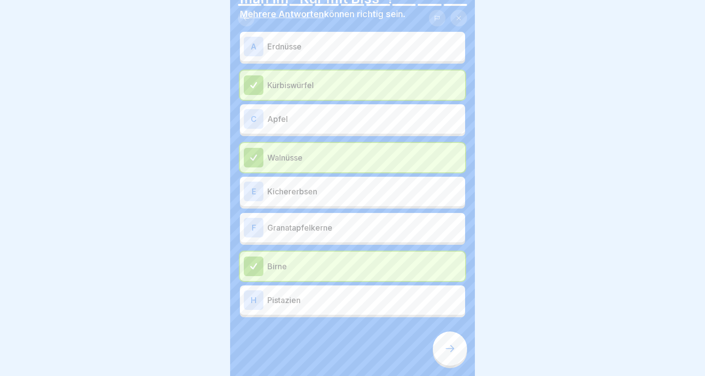
click at [440, 204] on div "E Kichererbsen" at bounding box center [352, 191] width 225 height 29
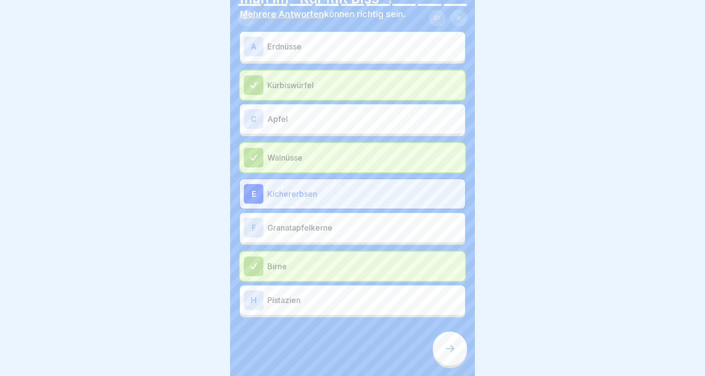
click at [457, 354] on div at bounding box center [450, 348] width 34 height 34
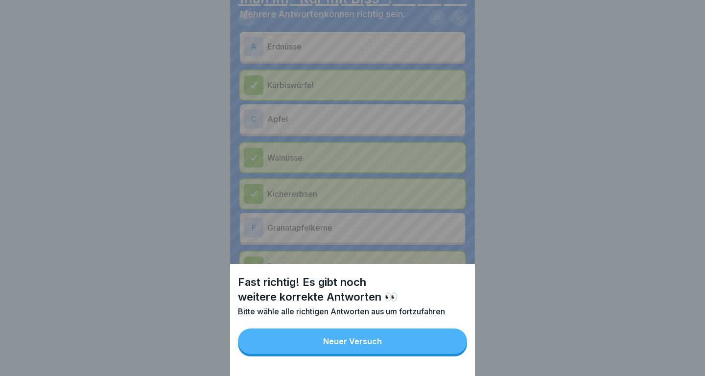
click at [450, 335] on button "Neuer Versuch" at bounding box center [352, 341] width 229 height 25
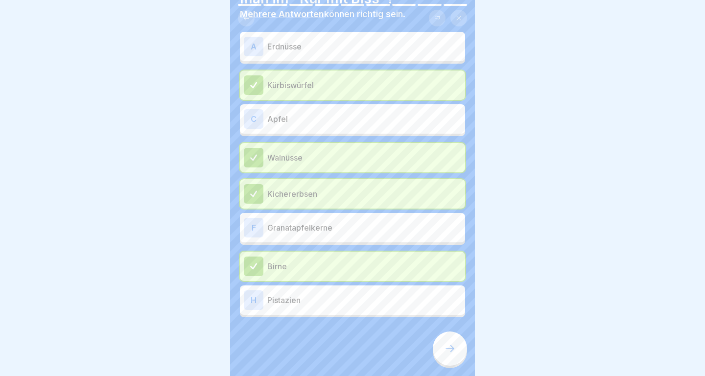
click at [424, 234] on div "F Granatapfelkerne" at bounding box center [352, 228] width 217 height 20
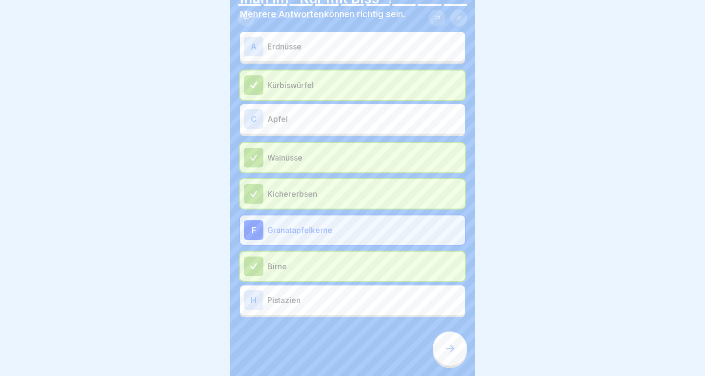
click at [449, 343] on div at bounding box center [450, 348] width 34 height 34
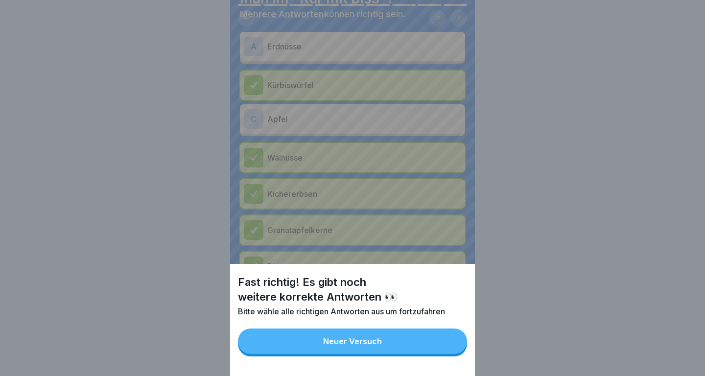
click at [444, 341] on button "Neuer Versuch" at bounding box center [352, 341] width 229 height 25
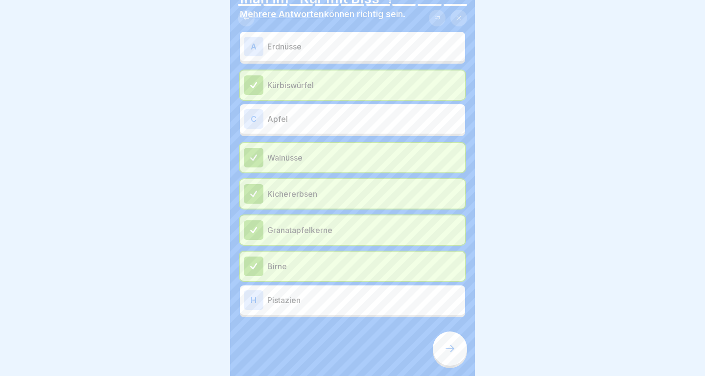
click at [411, 125] on div "C Apfel" at bounding box center [352, 119] width 217 height 20
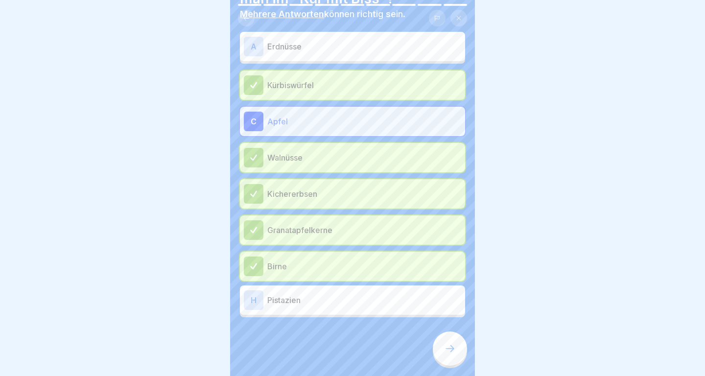
click at [455, 338] on div at bounding box center [450, 348] width 34 height 34
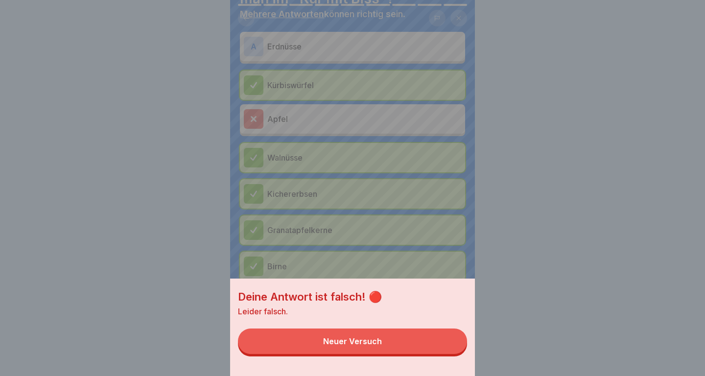
click at [445, 338] on button "Neuer Versuch" at bounding box center [352, 341] width 229 height 25
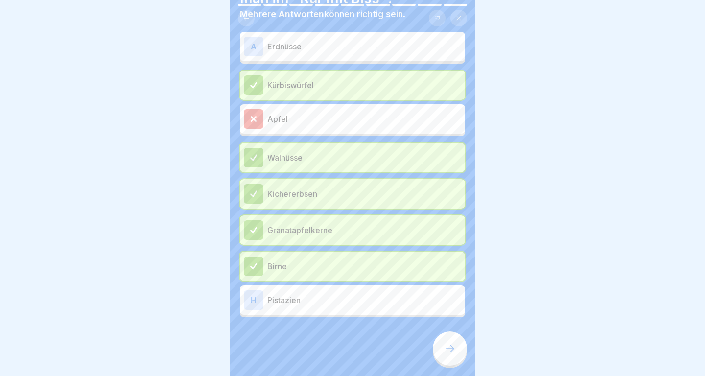
click at [434, 46] on p "Erdnüsse" at bounding box center [364, 47] width 194 height 12
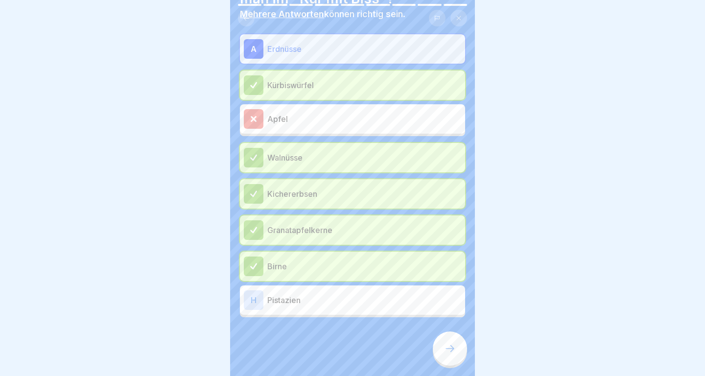
click at [454, 346] on icon at bounding box center [450, 349] width 12 height 12
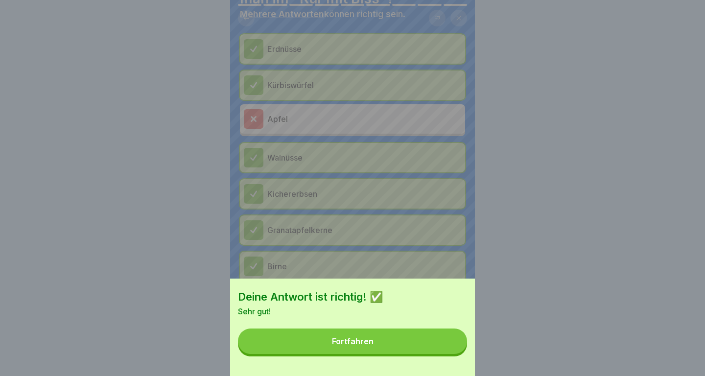
click at [447, 342] on button "Fortfahren" at bounding box center [352, 341] width 229 height 25
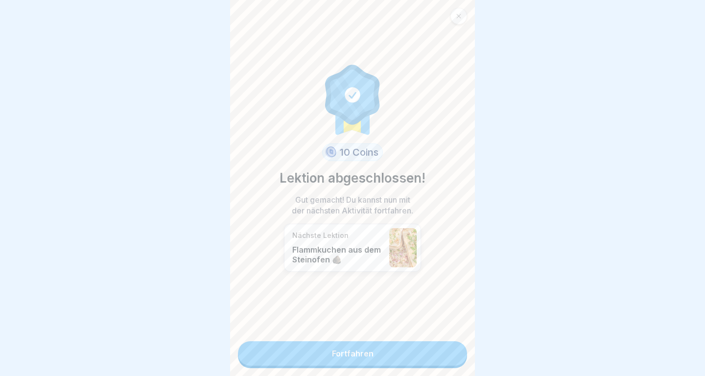
click at [444, 357] on link "Fortfahren" at bounding box center [352, 353] width 229 height 24
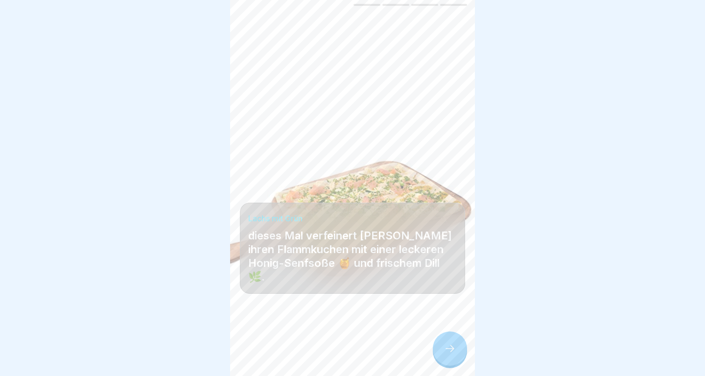
click at [453, 348] on icon at bounding box center [450, 349] width 12 height 12
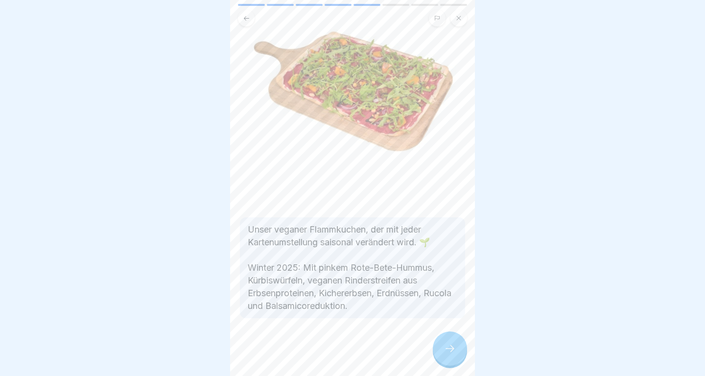
scroll to position [91, 0]
click at [453, 346] on icon at bounding box center [450, 349] width 12 height 12
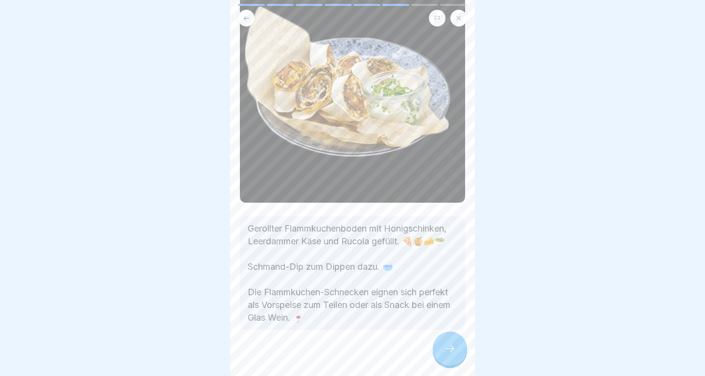
click at [447, 350] on icon at bounding box center [450, 349] width 12 height 12
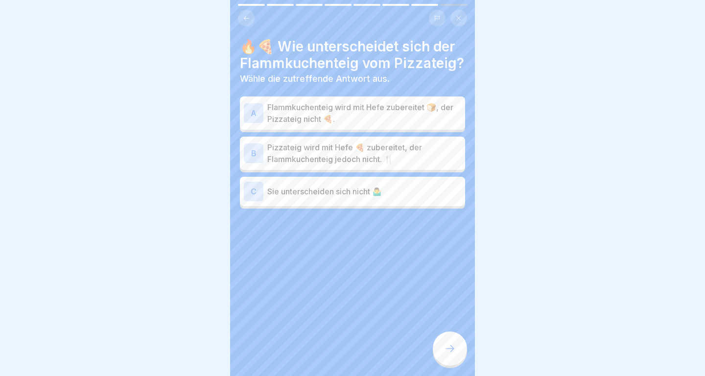
click at [427, 141] on div "B Pizzateig wird mit Hefe 🍕 zubereitet, der Flammkuchenteig jedoch nicht. 🍴" at bounding box center [352, 153] width 225 height 33
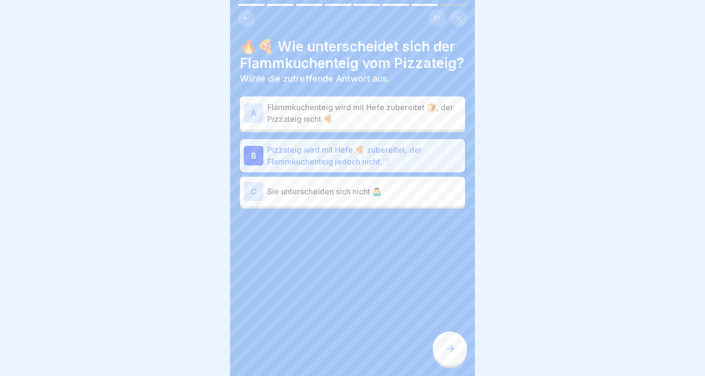
click at [459, 351] on div at bounding box center [450, 348] width 34 height 34
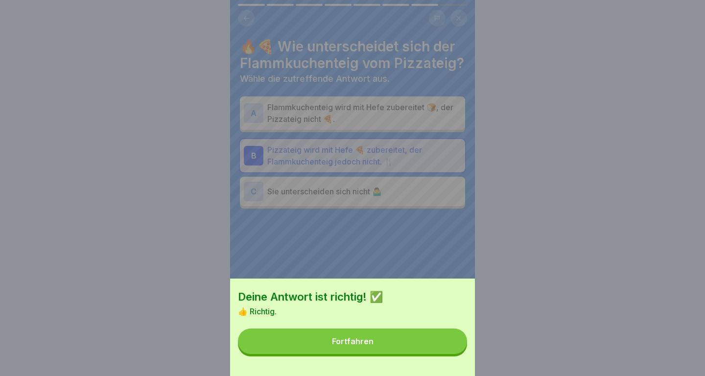
click at [455, 346] on button "Fortfahren" at bounding box center [352, 341] width 229 height 25
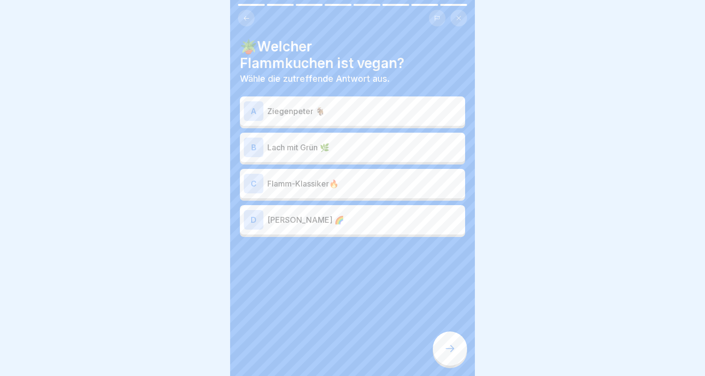
click at [409, 220] on p "[PERSON_NAME] 🌈" at bounding box center [364, 220] width 194 height 12
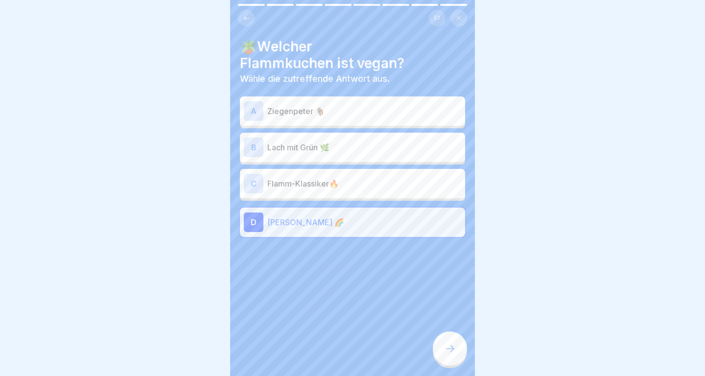
click at [442, 346] on div at bounding box center [450, 348] width 34 height 34
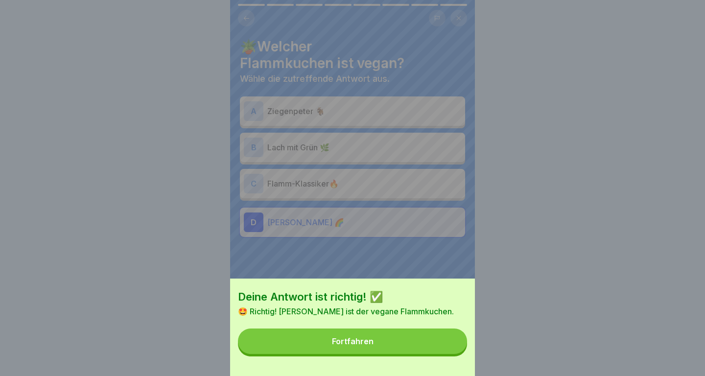
click at [442, 346] on button "Fortfahren" at bounding box center [352, 341] width 229 height 25
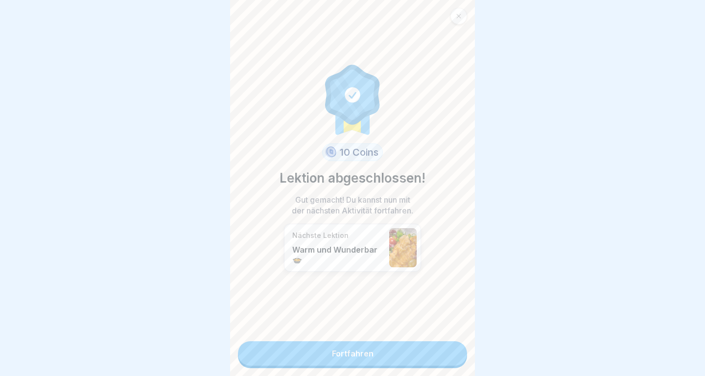
click at [444, 354] on link "Fortfahren" at bounding box center [352, 353] width 229 height 24
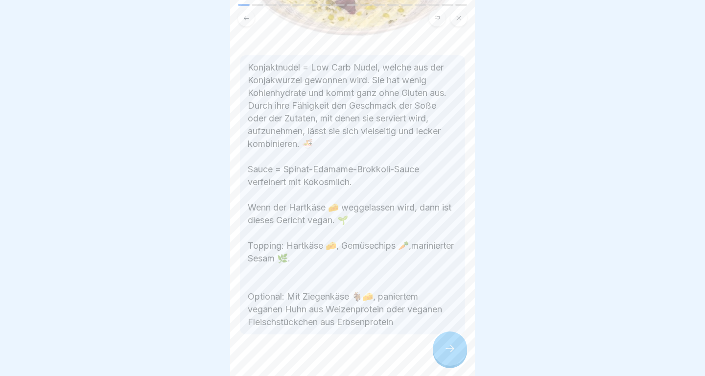
scroll to position [160, 0]
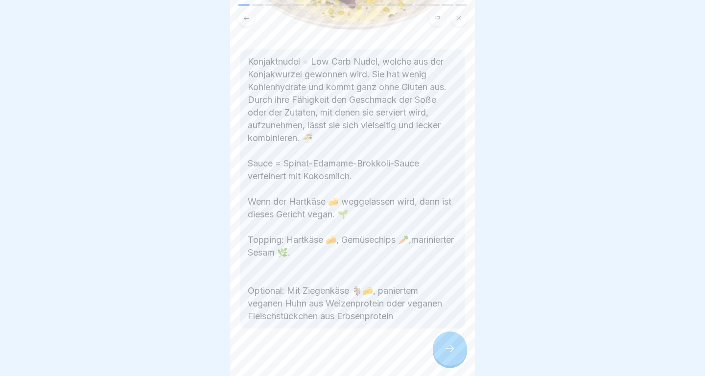
click at [452, 337] on div at bounding box center [450, 348] width 34 height 34
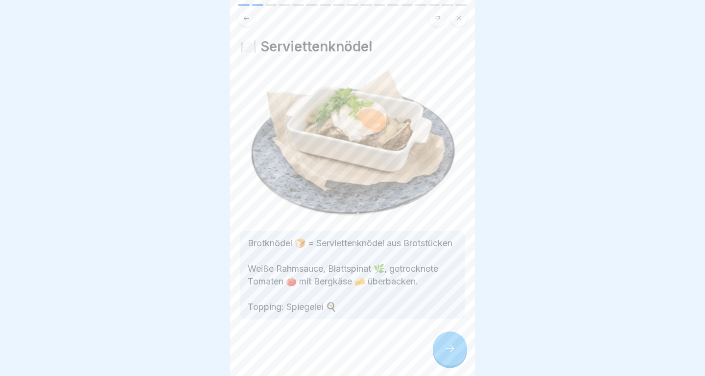
click at [453, 348] on icon at bounding box center [450, 349] width 12 height 12
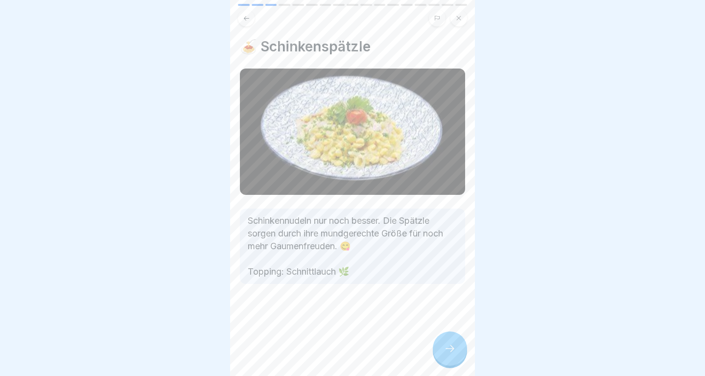
click at [453, 348] on icon at bounding box center [450, 349] width 12 height 12
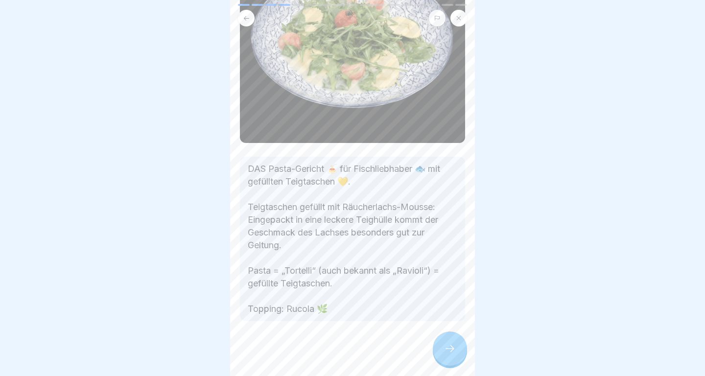
scroll to position [151, 0]
click at [439, 337] on div at bounding box center [450, 348] width 34 height 34
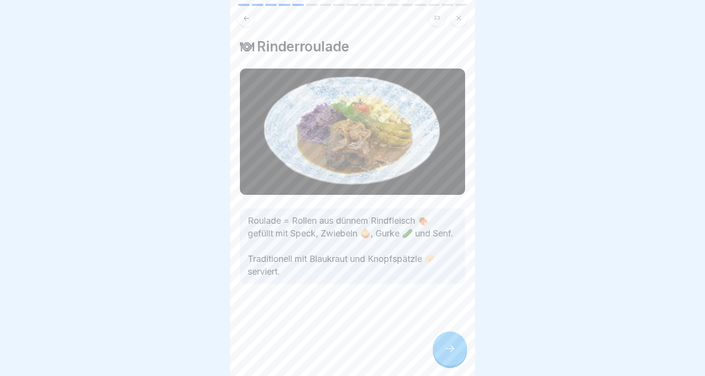
click at [445, 345] on icon at bounding box center [450, 349] width 12 height 12
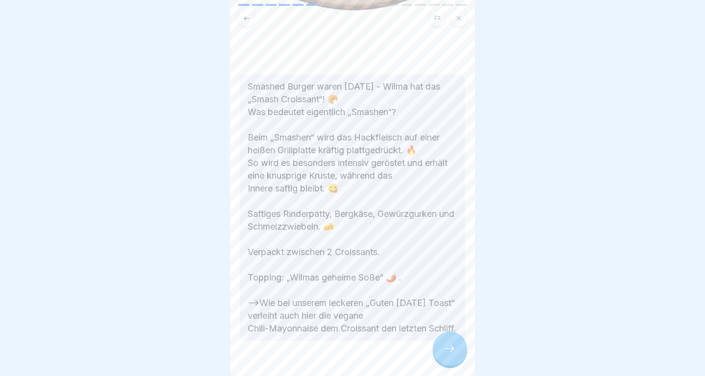
scroll to position [269, 0]
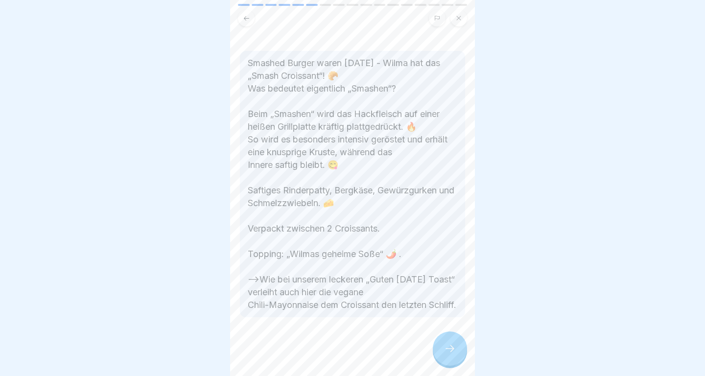
click at [453, 346] on icon at bounding box center [450, 349] width 12 height 12
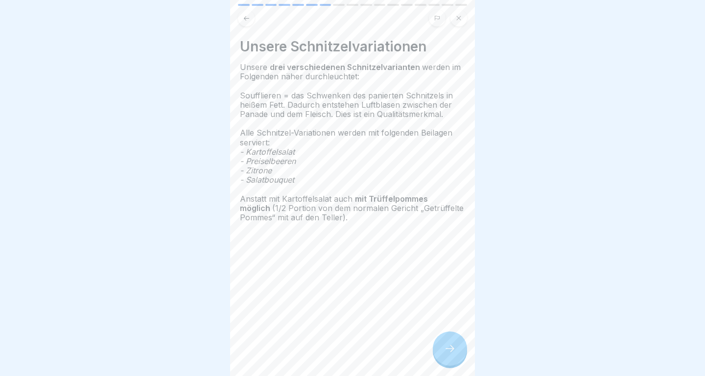
click at [453, 342] on div at bounding box center [450, 348] width 34 height 34
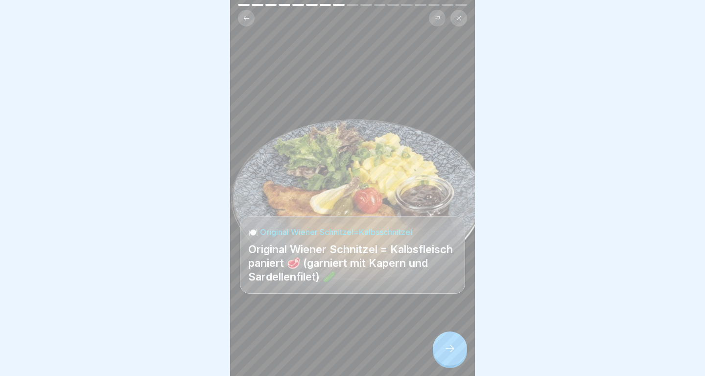
click at [453, 342] on div at bounding box center [450, 348] width 34 height 34
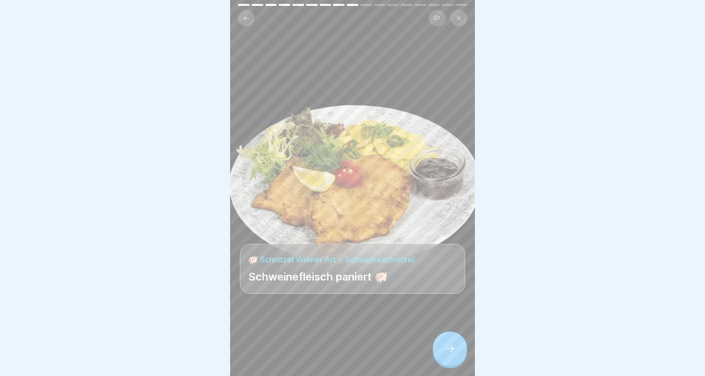
click at [453, 342] on div at bounding box center [450, 348] width 34 height 34
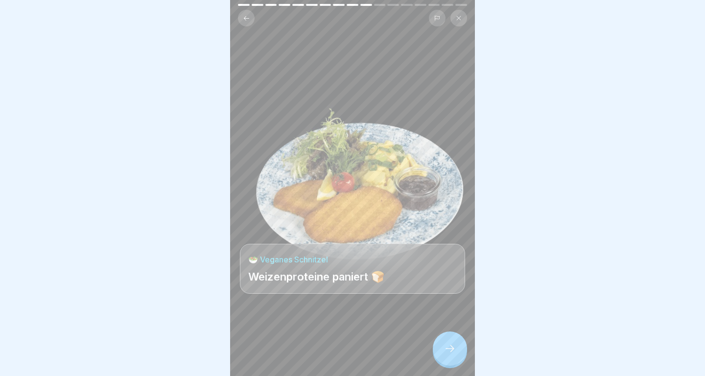
click at [453, 342] on div at bounding box center [450, 348] width 34 height 34
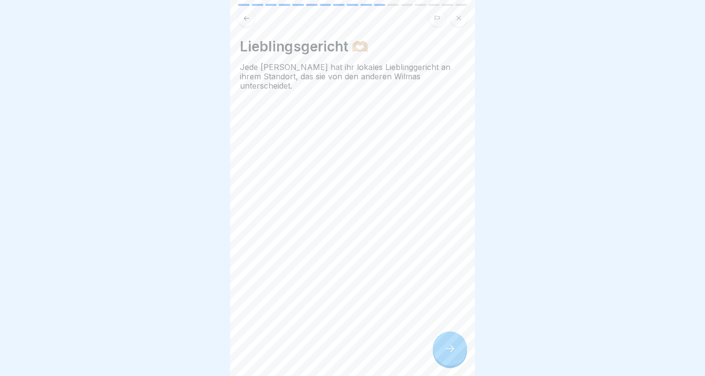
click at [453, 342] on div at bounding box center [450, 348] width 34 height 34
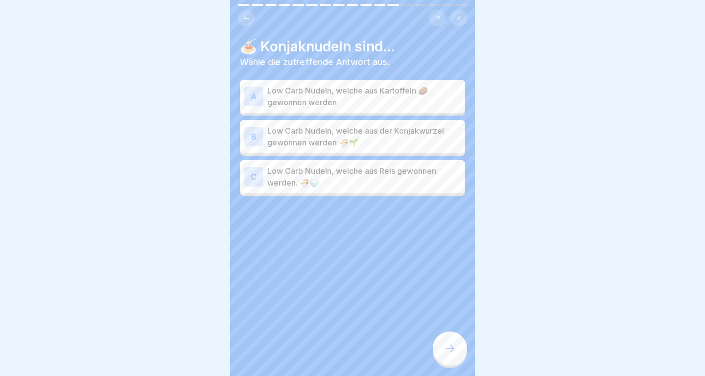
click at [388, 145] on p "Low Carb Nudeln, welche aus der Konjakwurzel gewonnen werden 🍜🌱" at bounding box center [364, 137] width 194 height 24
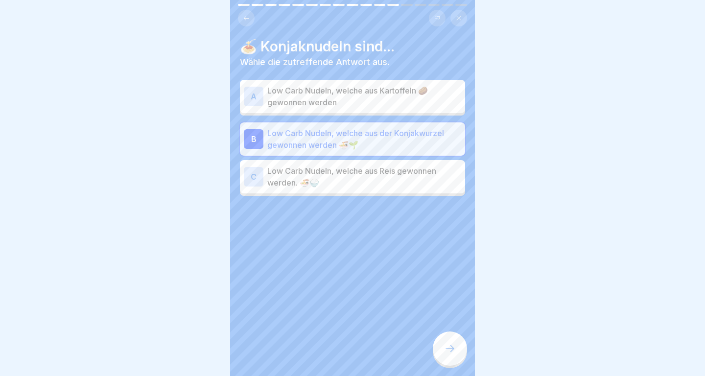
click at [448, 358] on div at bounding box center [450, 348] width 34 height 34
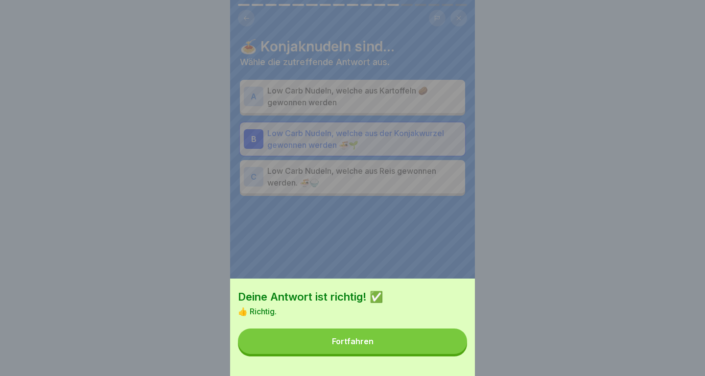
click at [448, 358] on div "Deine Antwort ist richtig! ✅ 👍 Richtig. Fortfahren" at bounding box center [352, 327] width 245 height 97
click at [448, 354] on div "Deine Antwort ist richtig! ✅ 👍 Richtig. Fortfahren" at bounding box center [352, 327] width 245 height 97
click at [443, 348] on button "Fortfahren" at bounding box center [352, 341] width 229 height 25
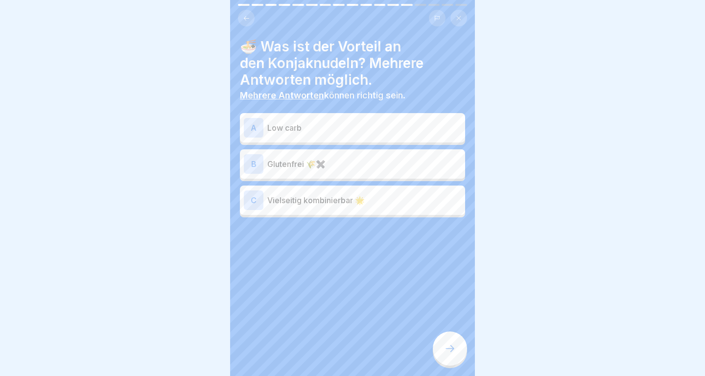
click at [382, 128] on p "Low carb" at bounding box center [364, 128] width 194 height 12
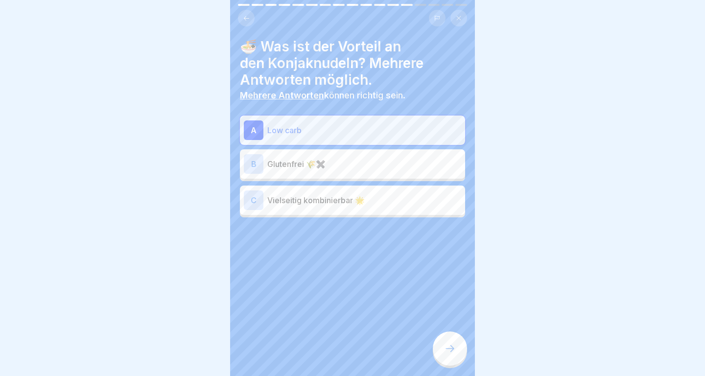
click at [390, 158] on p "Glutenfrei 🌾✖️" at bounding box center [364, 164] width 194 height 12
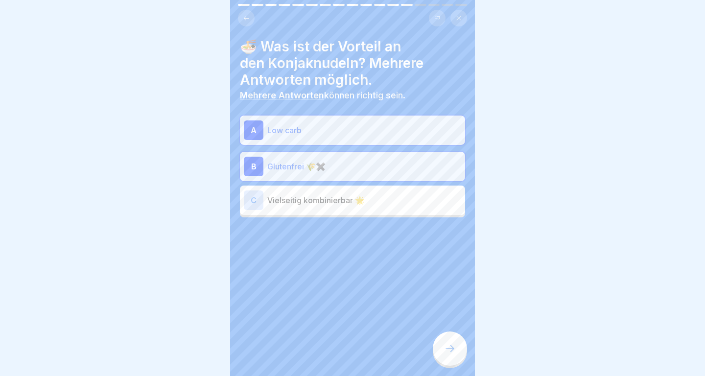
click at [397, 197] on p "Vielseitig kombinierbar 🌟" at bounding box center [364, 200] width 194 height 12
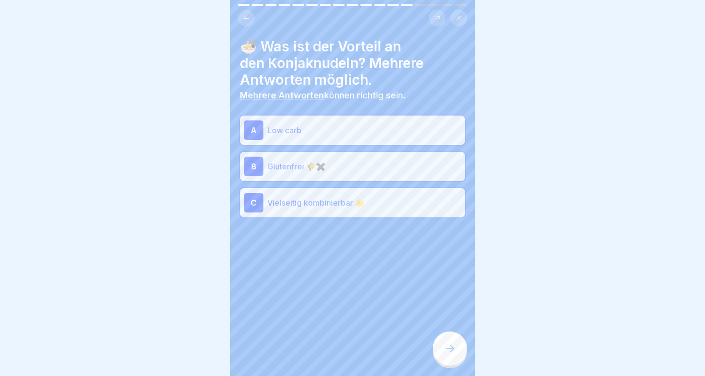
click at [447, 350] on icon at bounding box center [450, 349] width 12 height 12
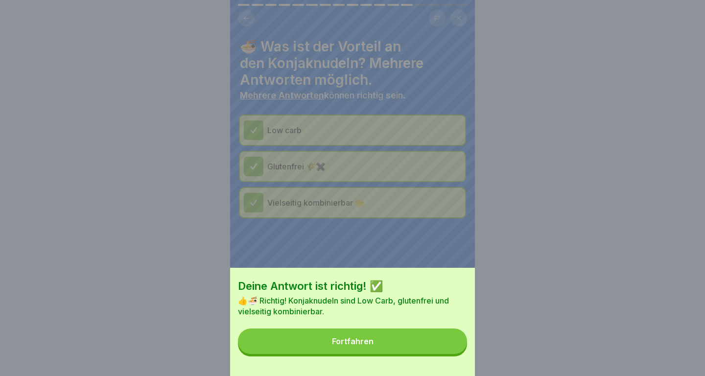
click at [440, 344] on button "Fortfahren" at bounding box center [352, 341] width 229 height 25
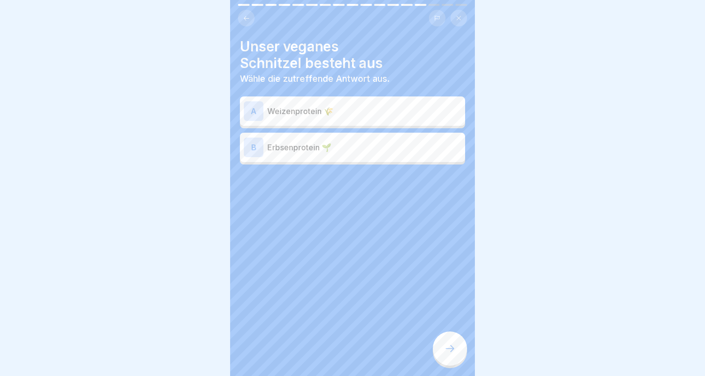
click at [418, 114] on p "Weizenprotein 🌾" at bounding box center [364, 111] width 194 height 12
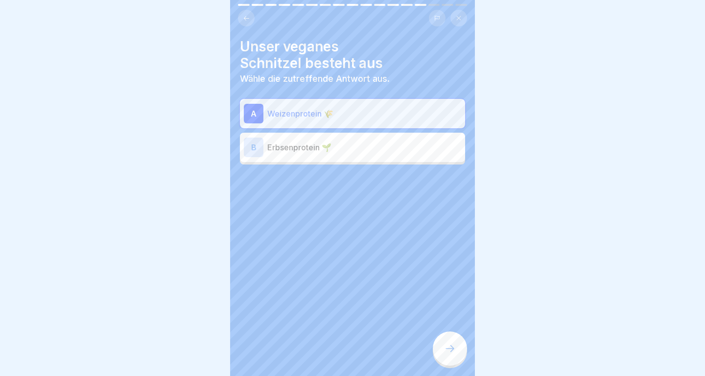
click at [450, 357] on div at bounding box center [450, 348] width 34 height 34
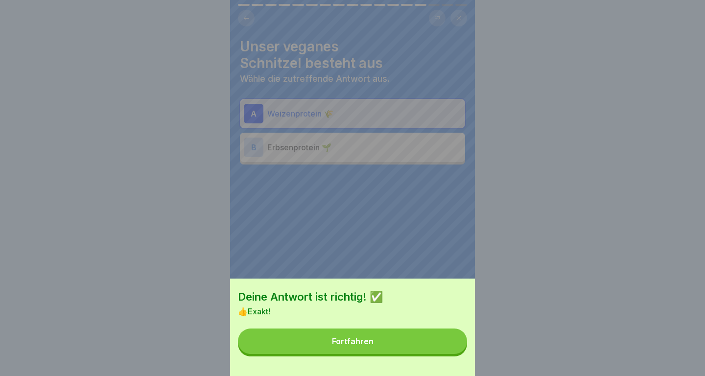
click at [446, 339] on button "Fortfahren" at bounding box center [352, 341] width 229 height 25
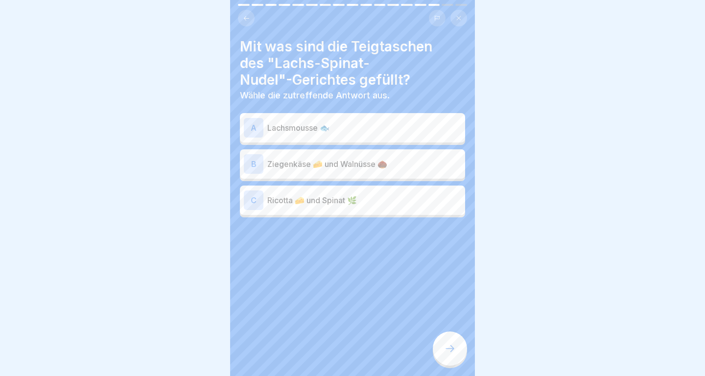
click at [416, 127] on p "Lachsmousse 🐟" at bounding box center [364, 128] width 194 height 12
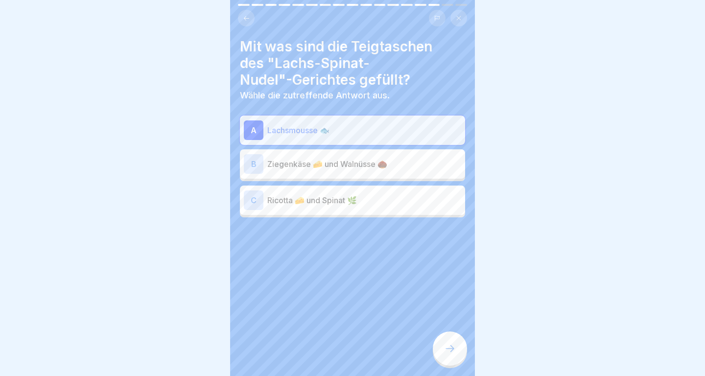
click at [455, 347] on icon at bounding box center [450, 349] width 12 height 12
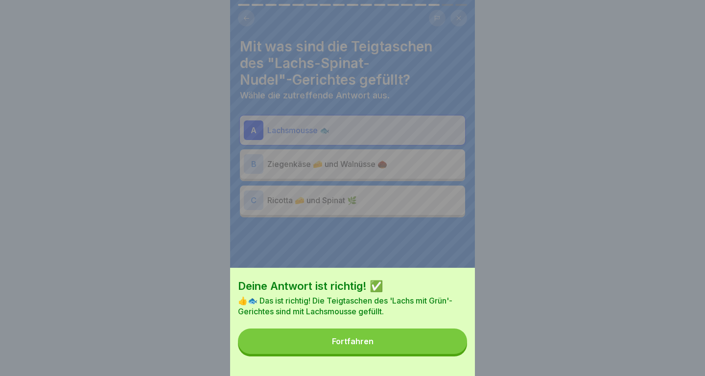
click at [449, 344] on button "Fortfahren" at bounding box center [352, 341] width 229 height 25
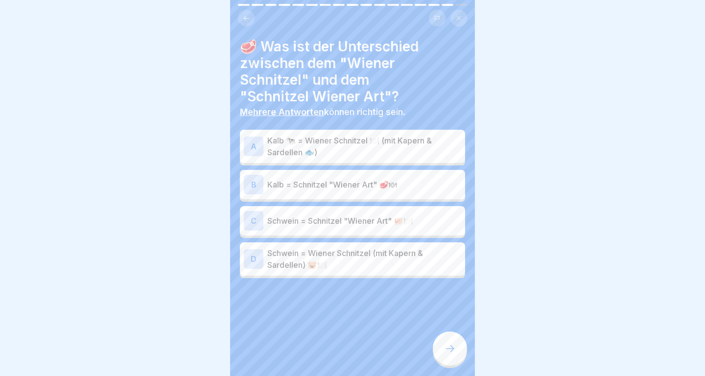
click at [425, 142] on p "Kalb 🐄 = Wiener Schnitzel 🍽️ (mit Kapern & Sardellen 🐟)" at bounding box center [364, 147] width 194 height 24
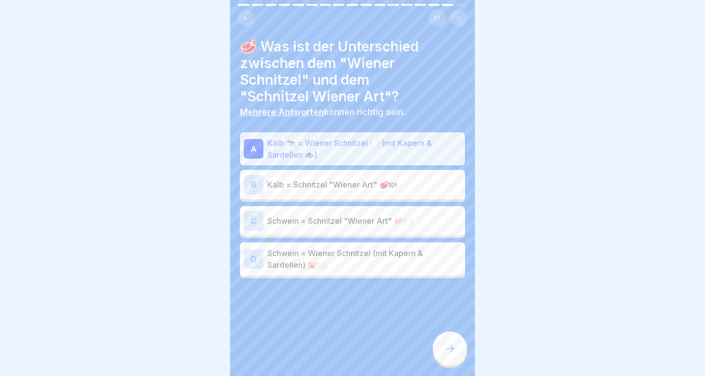
click at [418, 223] on p "Schwein = Schnitzel "Wiener Art" 🐖🍽️" at bounding box center [364, 221] width 194 height 12
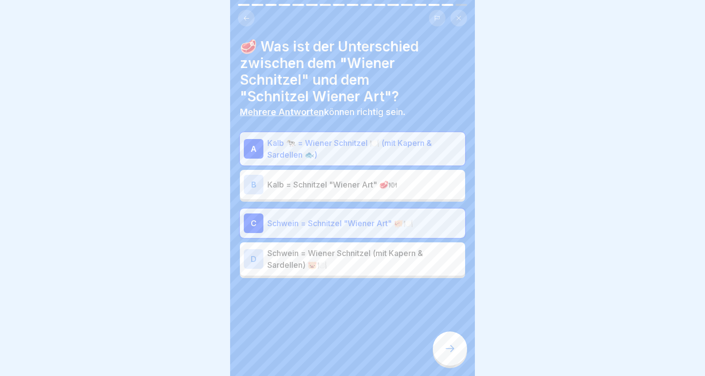
click at [445, 347] on icon at bounding box center [450, 349] width 12 height 12
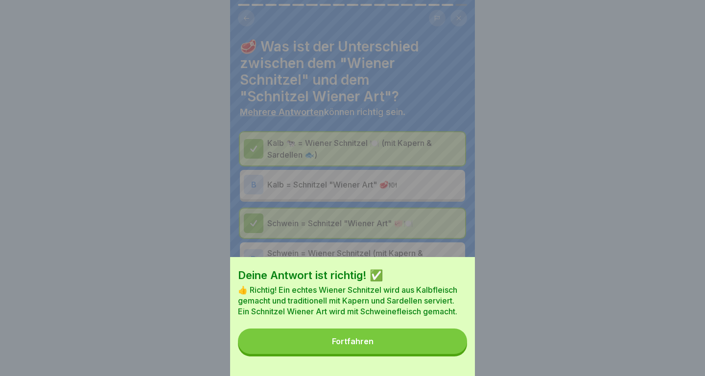
click at [436, 336] on button "Fortfahren" at bounding box center [352, 341] width 229 height 25
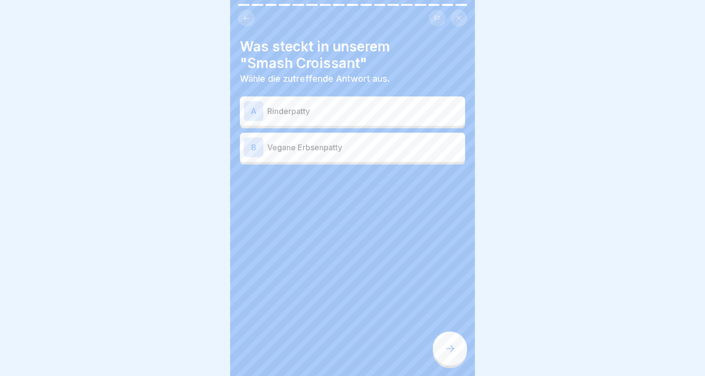
click at [396, 111] on p "Rinderpatty" at bounding box center [364, 111] width 194 height 12
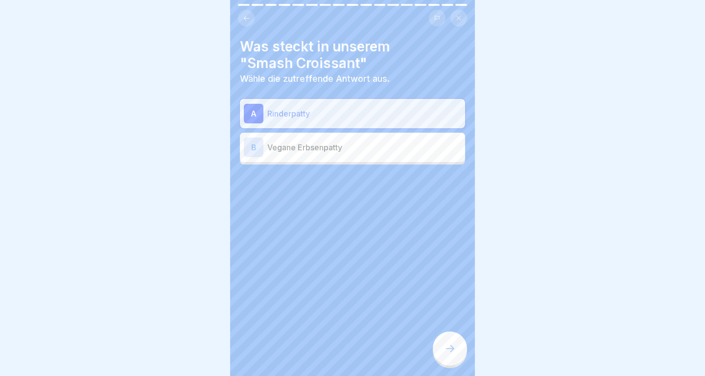
click at [450, 344] on icon at bounding box center [450, 349] width 12 height 12
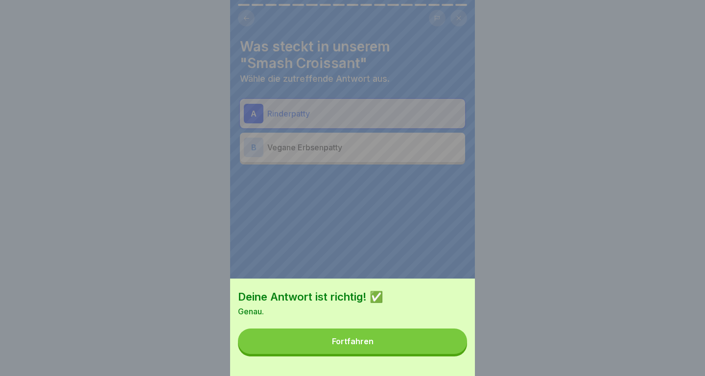
click at [436, 338] on button "Fortfahren" at bounding box center [352, 341] width 229 height 25
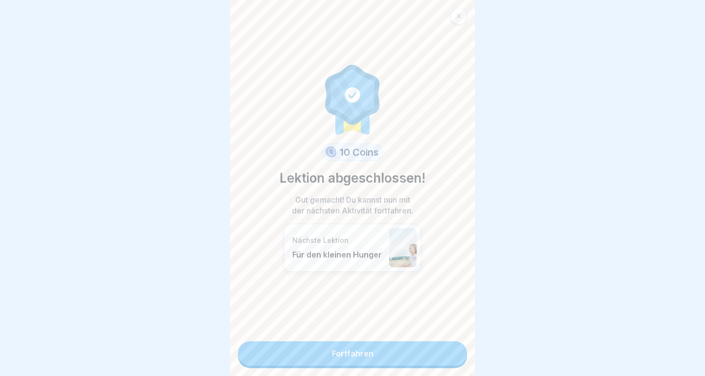
click at [441, 354] on link "Fortfahren" at bounding box center [352, 353] width 229 height 24
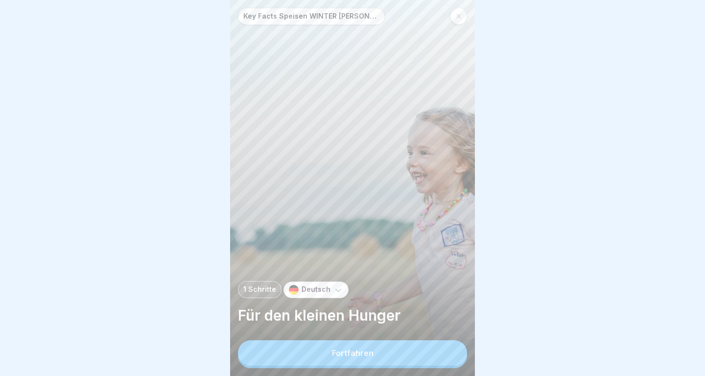
click at [441, 354] on button "Fortfahren" at bounding box center [352, 352] width 229 height 25
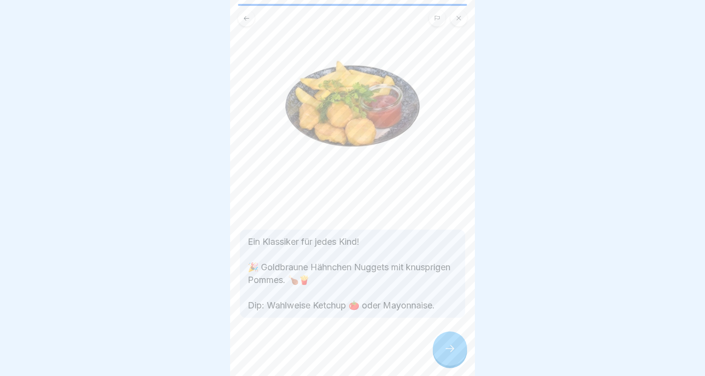
scroll to position [78, 0]
click at [436, 342] on div at bounding box center [450, 348] width 34 height 34
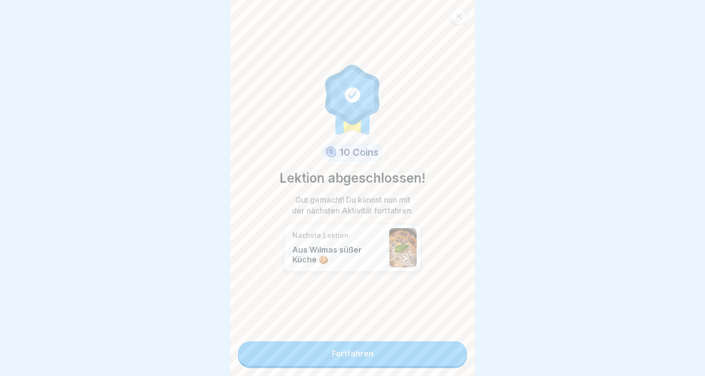
click at [438, 352] on link "Fortfahren" at bounding box center [352, 353] width 229 height 24
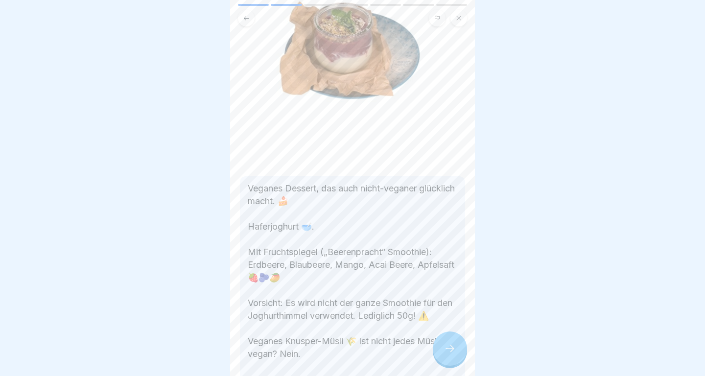
scroll to position [231, 0]
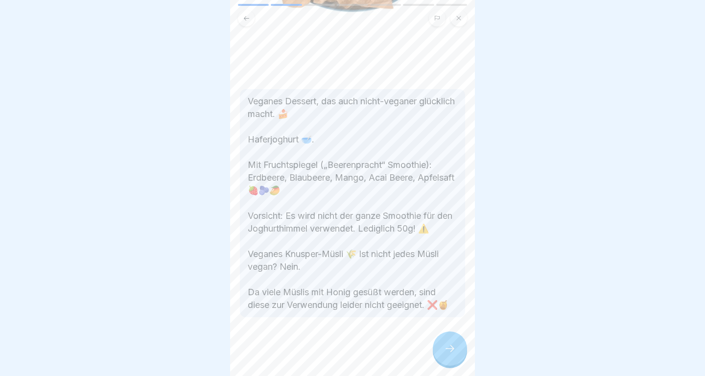
click at [445, 343] on div at bounding box center [450, 348] width 34 height 34
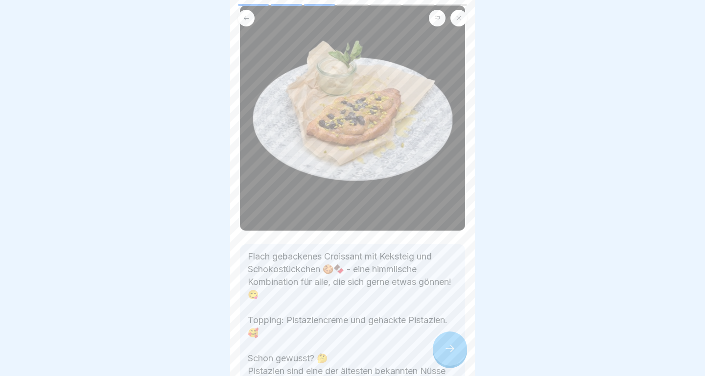
scroll to position [64, 0]
click at [451, 353] on icon at bounding box center [450, 349] width 12 height 12
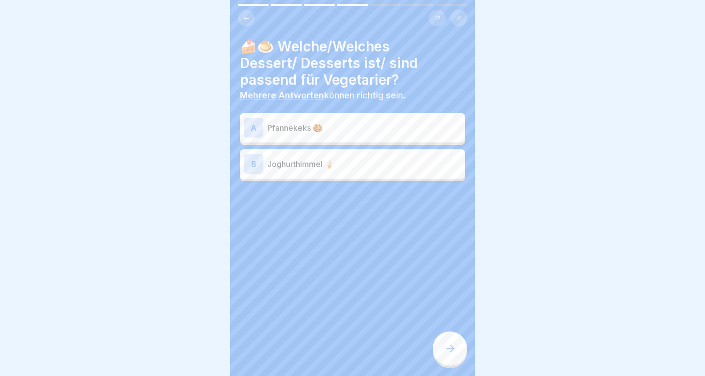
click at [351, 133] on p "Pfannekeks 🍪" at bounding box center [364, 128] width 194 height 12
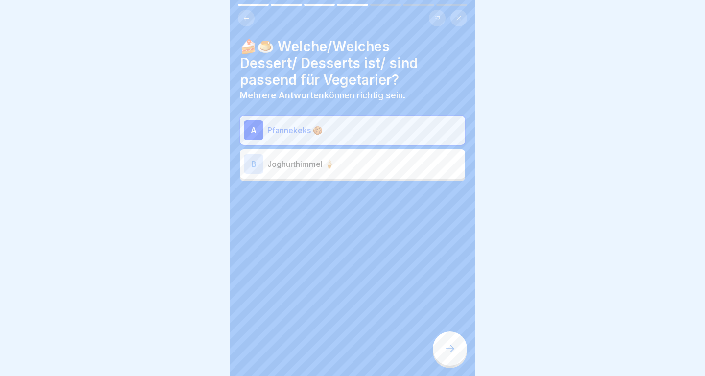
click at [359, 160] on p "Joghurthimmel 🍦" at bounding box center [364, 164] width 194 height 12
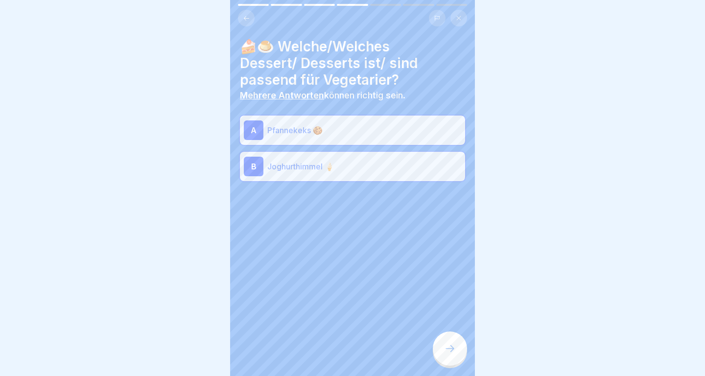
click at [444, 334] on div at bounding box center [450, 348] width 34 height 34
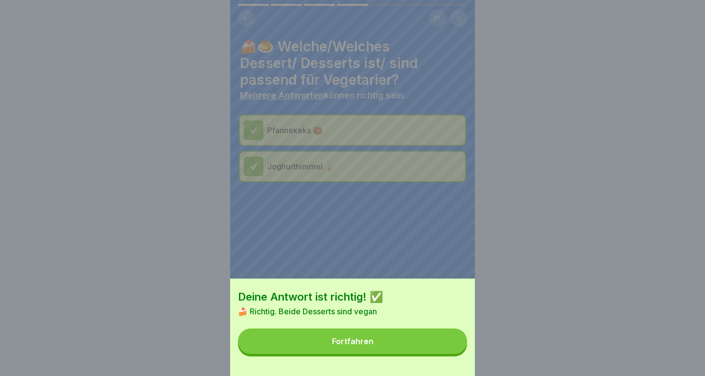
click at [440, 335] on button "Fortfahren" at bounding box center [352, 341] width 229 height 25
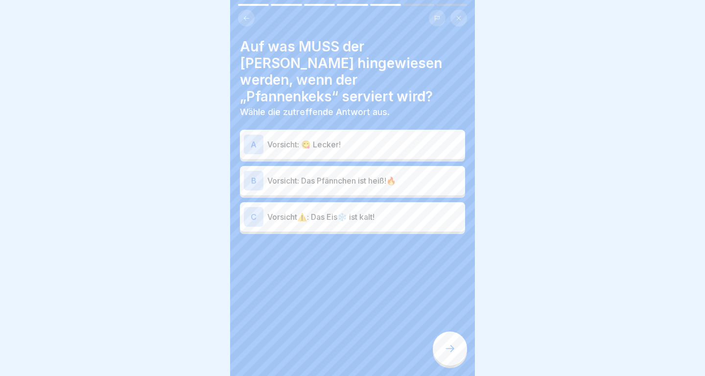
click at [384, 175] on p "Vorsicht: Das Pfännchen ist heiß!🔥" at bounding box center [364, 181] width 194 height 12
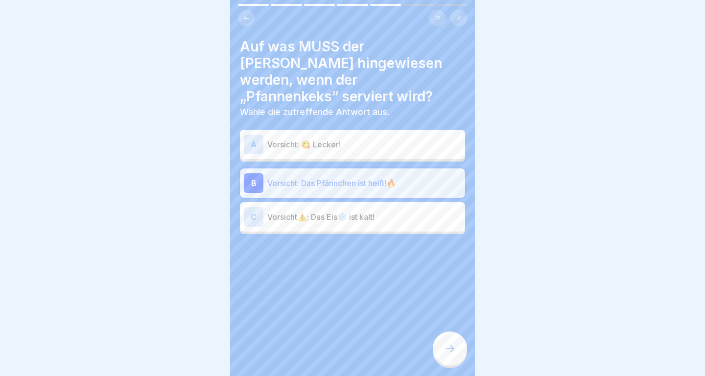
click at [447, 343] on div at bounding box center [450, 348] width 34 height 34
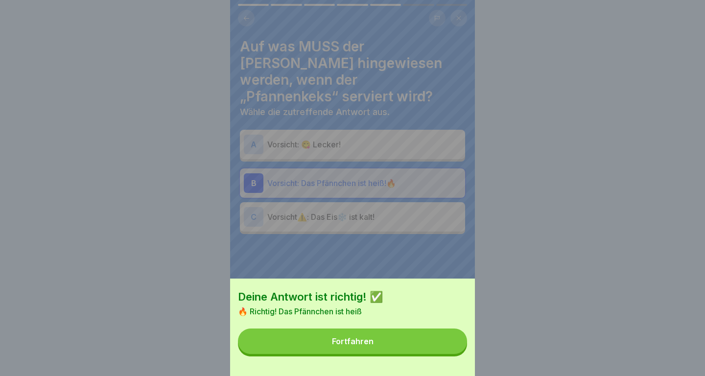
click at [444, 343] on button "Fortfahren" at bounding box center [352, 341] width 229 height 25
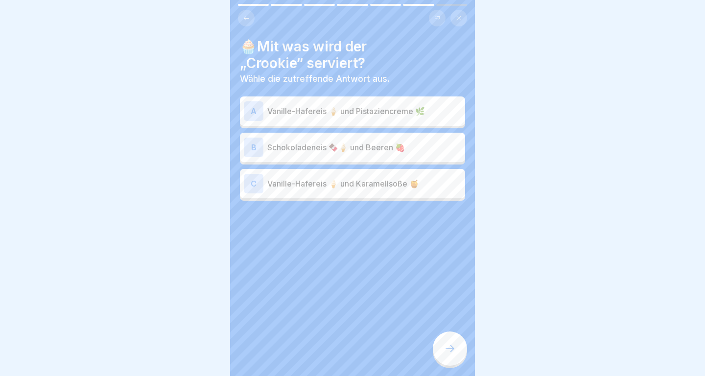
click at [356, 116] on p "Vanille-Hafereis 🍦 und Pistaziencreme 🌿" at bounding box center [364, 111] width 194 height 12
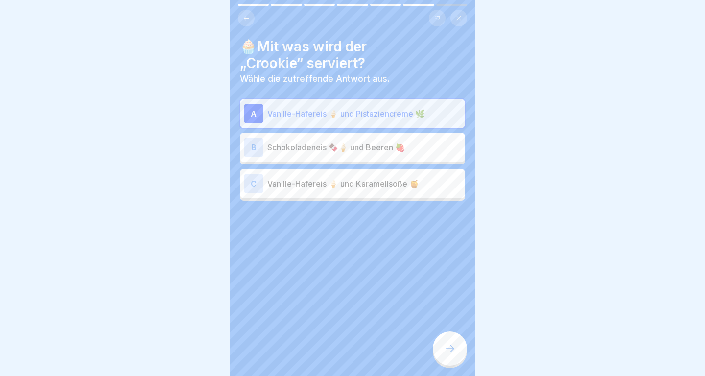
click at [452, 351] on icon at bounding box center [450, 349] width 12 height 12
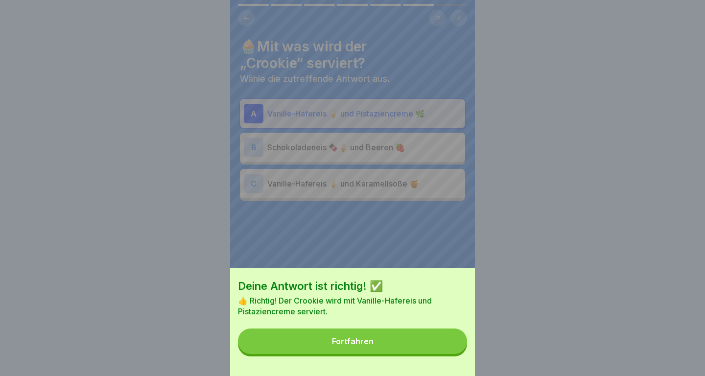
click at [439, 342] on button "Fortfahren" at bounding box center [352, 341] width 229 height 25
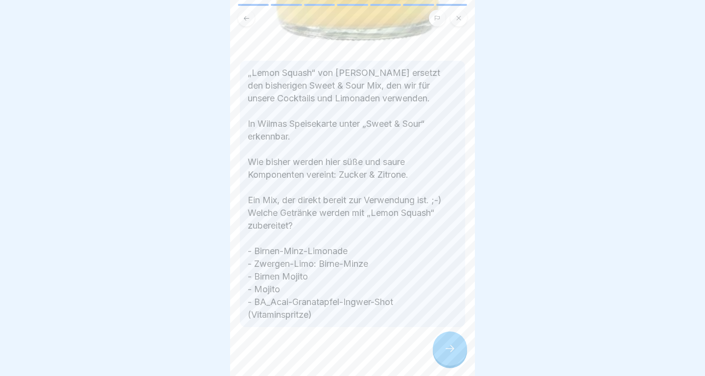
scroll to position [612, 0]
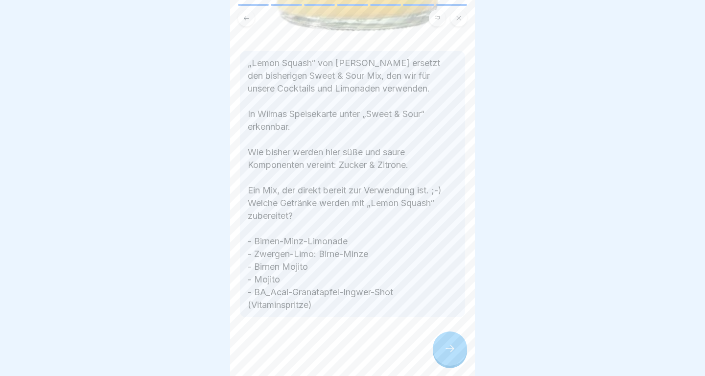
click at [440, 353] on div at bounding box center [450, 348] width 34 height 34
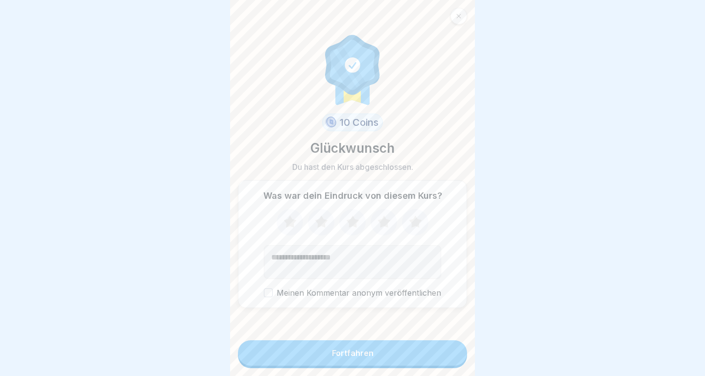
click at [440, 353] on button "Fortfahren" at bounding box center [352, 352] width 229 height 25
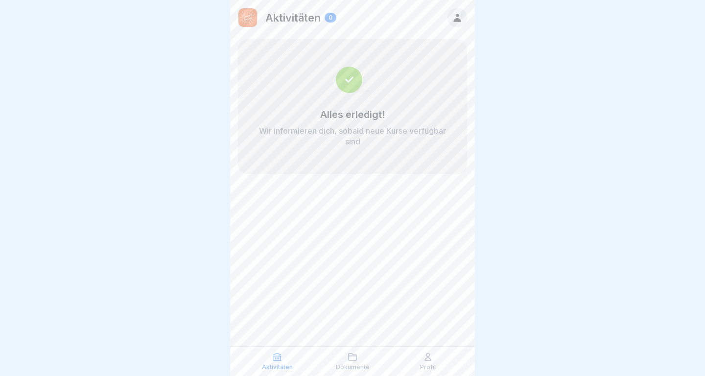
click at [351, 360] on icon at bounding box center [353, 356] width 8 height 7
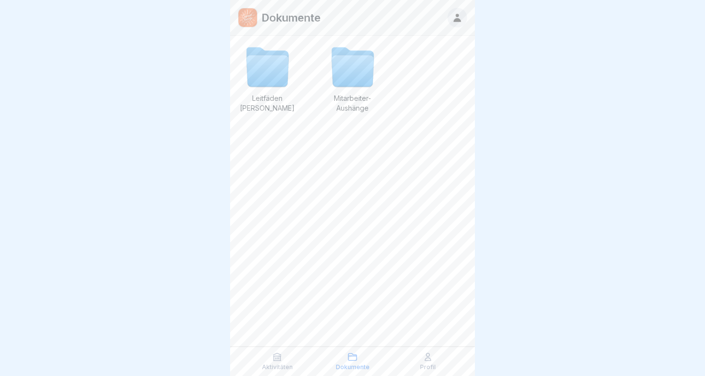
click at [427, 354] on icon at bounding box center [428, 357] width 10 height 10
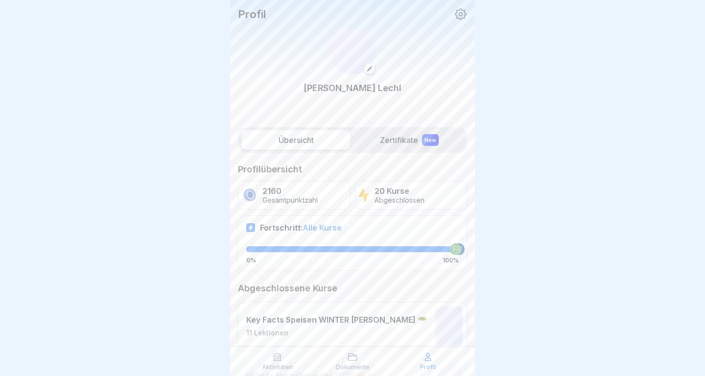
click at [436, 363] on div "Profil" at bounding box center [428, 361] width 71 height 19
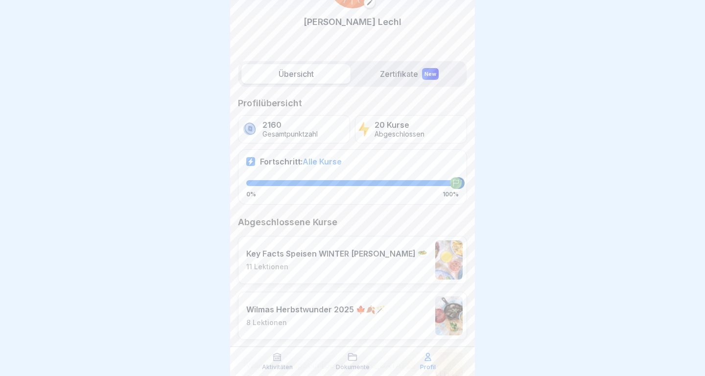
scroll to position [64, 0]
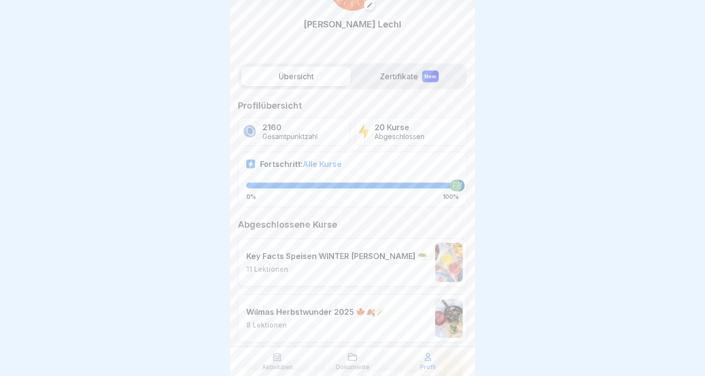
click at [382, 271] on p "11 Lektionen" at bounding box center [336, 269] width 181 height 9
